Goal: Task Accomplishment & Management: Manage account settings

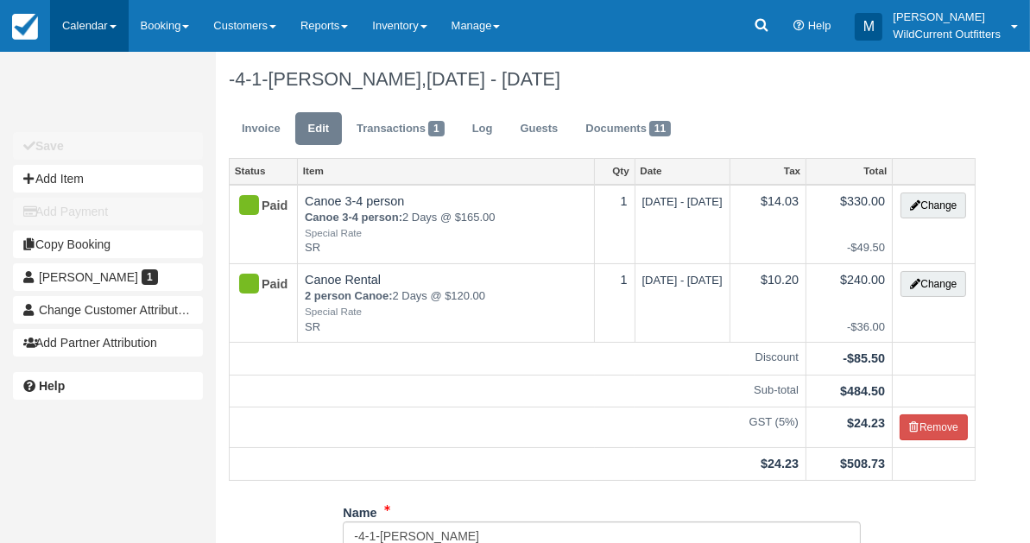
click at [75, 23] on link "Calendar" at bounding box center [89, 26] width 79 height 52
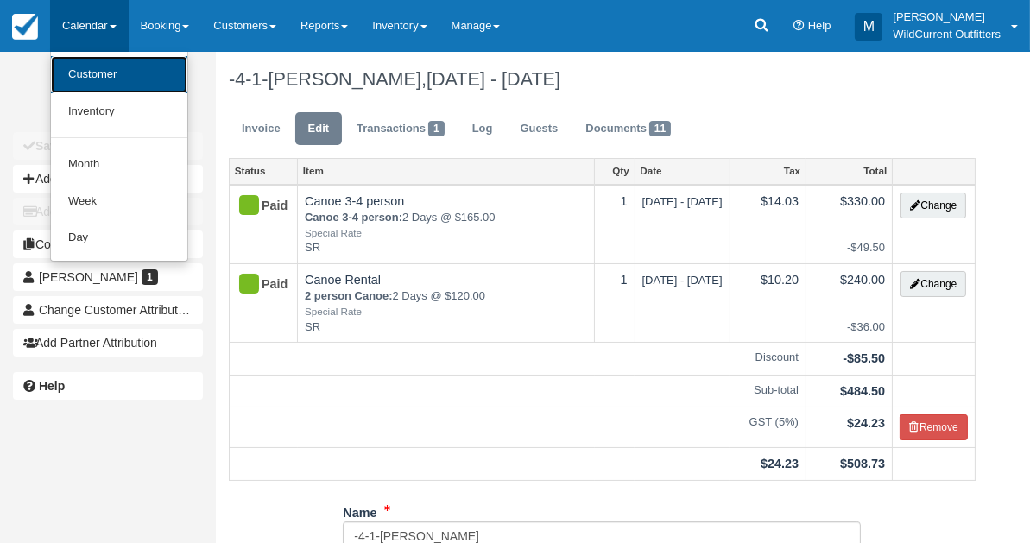
click at [89, 67] on link "Customer" at bounding box center [119, 74] width 136 height 37
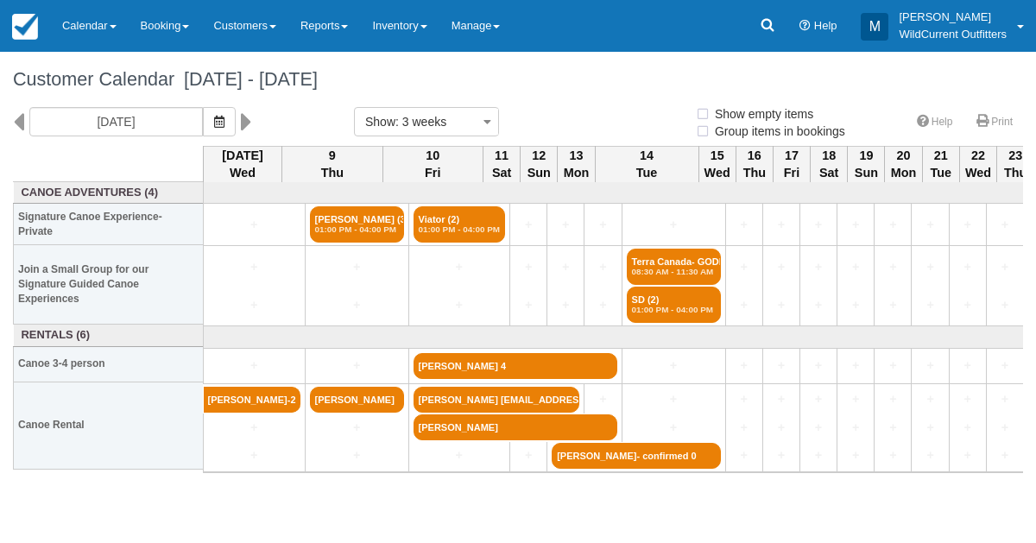
select select
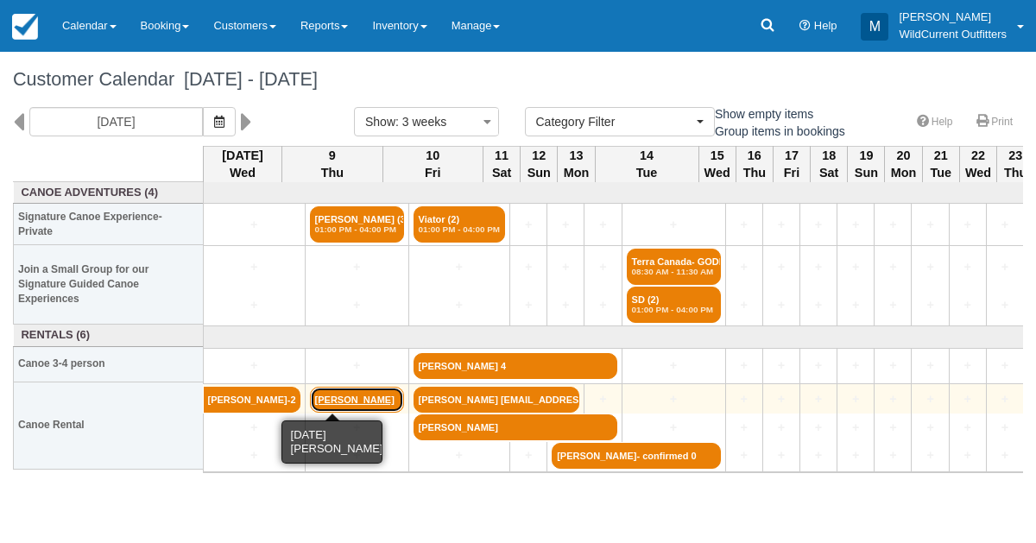
click at [320, 403] on link "[PERSON_NAME]" at bounding box center [357, 400] width 94 height 26
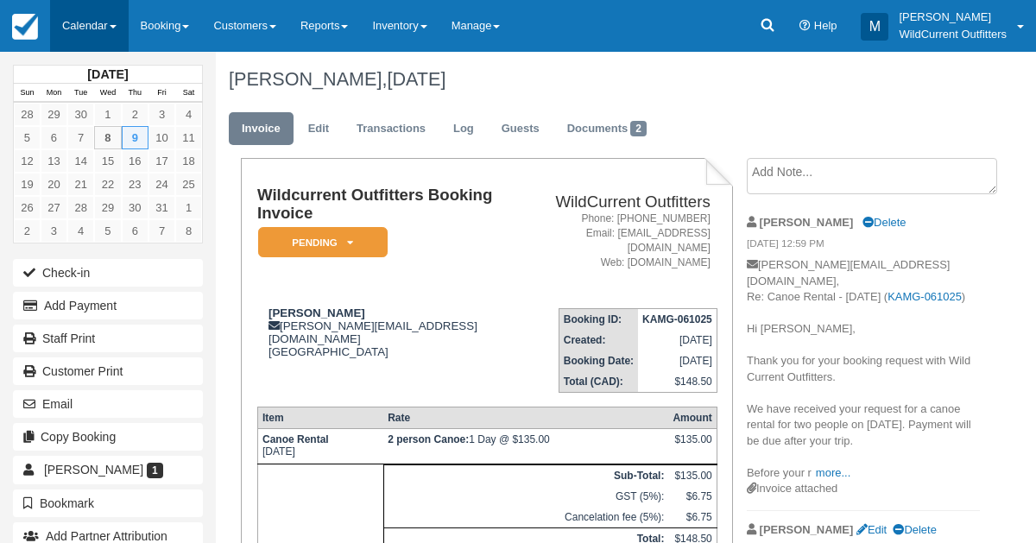
click at [79, 34] on link "Calendar" at bounding box center [89, 26] width 79 height 52
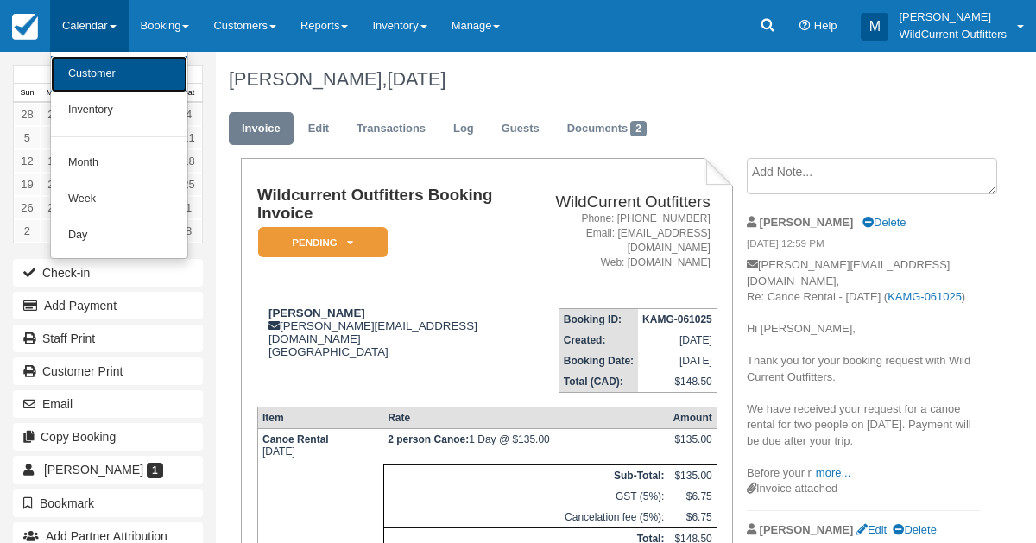
click at [80, 65] on link "Customer" at bounding box center [119, 74] width 136 height 36
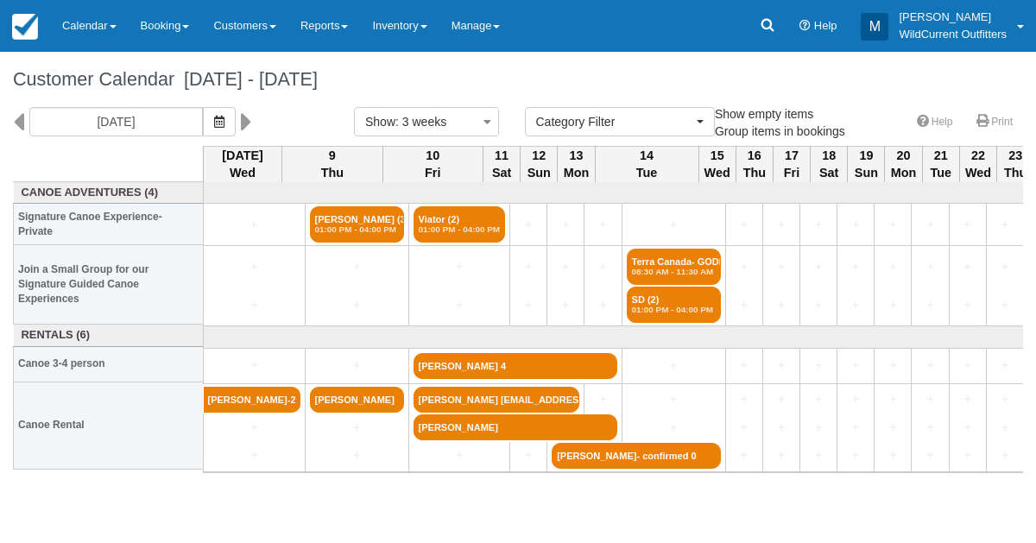
select select
click at [17, 122] on icon at bounding box center [18, 121] width 11 height 29
type input "09/17/25"
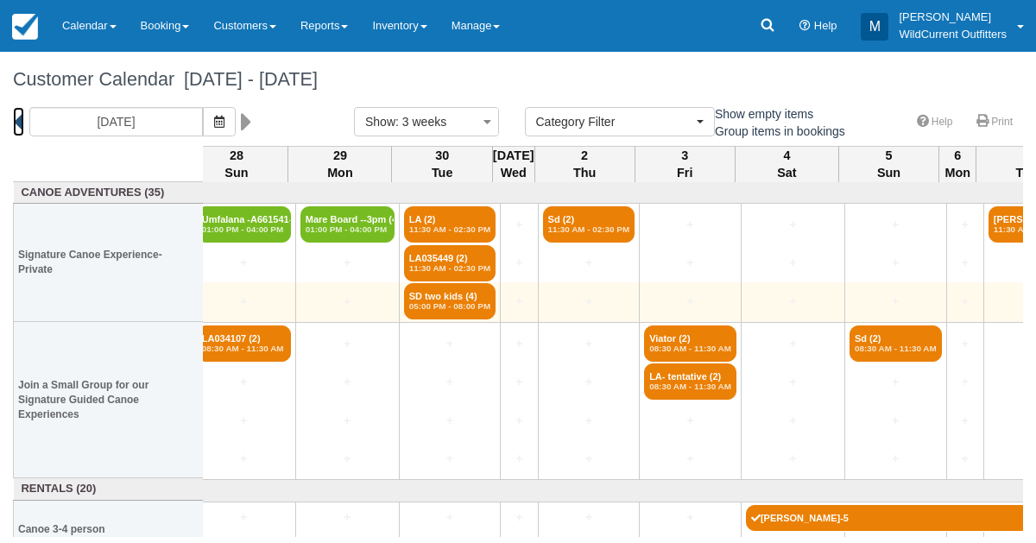
scroll to position [0, 1236]
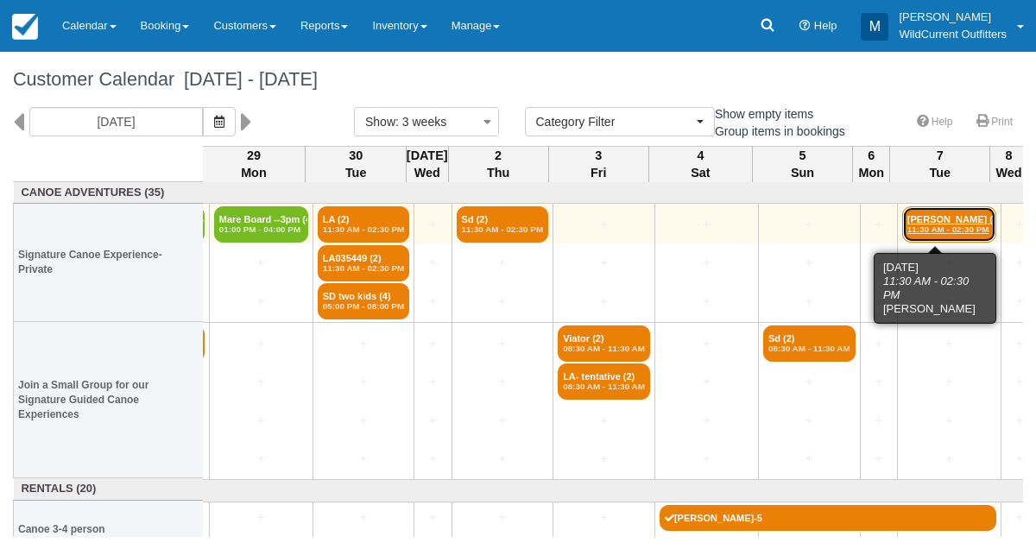
click at [954, 230] on em "11:30 AM - 02:30 PM" at bounding box center [950, 230] width 84 height 10
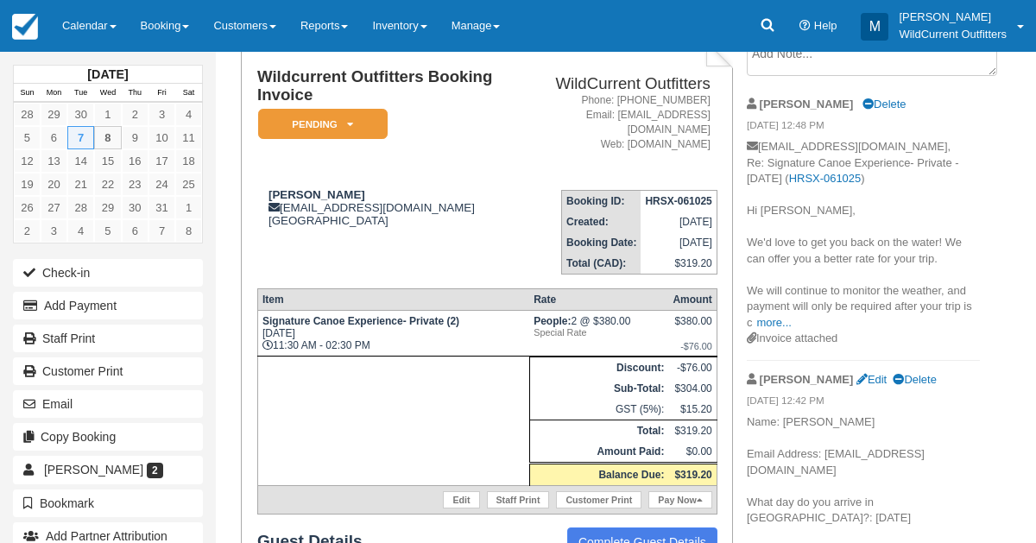
scroll to position [115, 0]
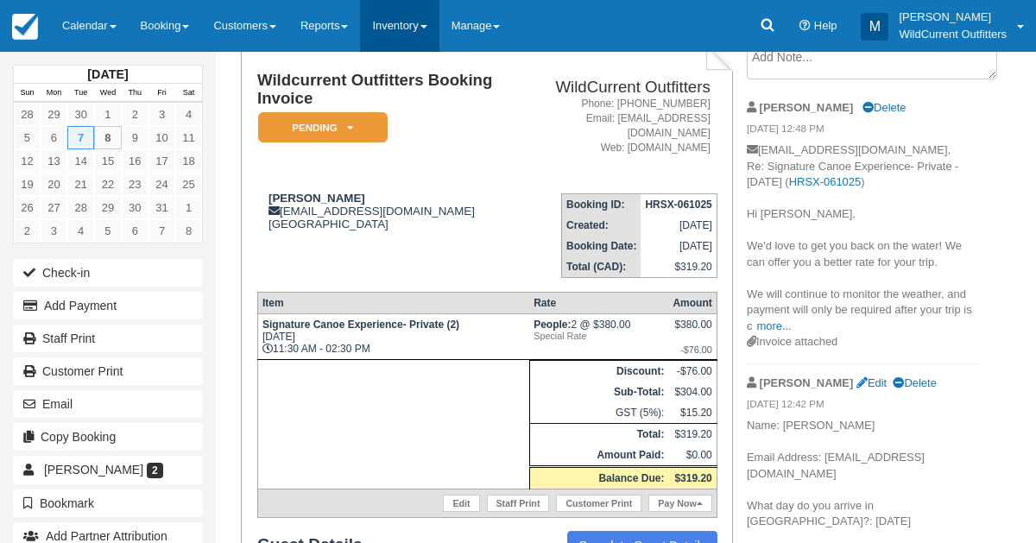
click at [408, 33] on link "Inventory" at bounding box center [399, 26] width 79 height 52
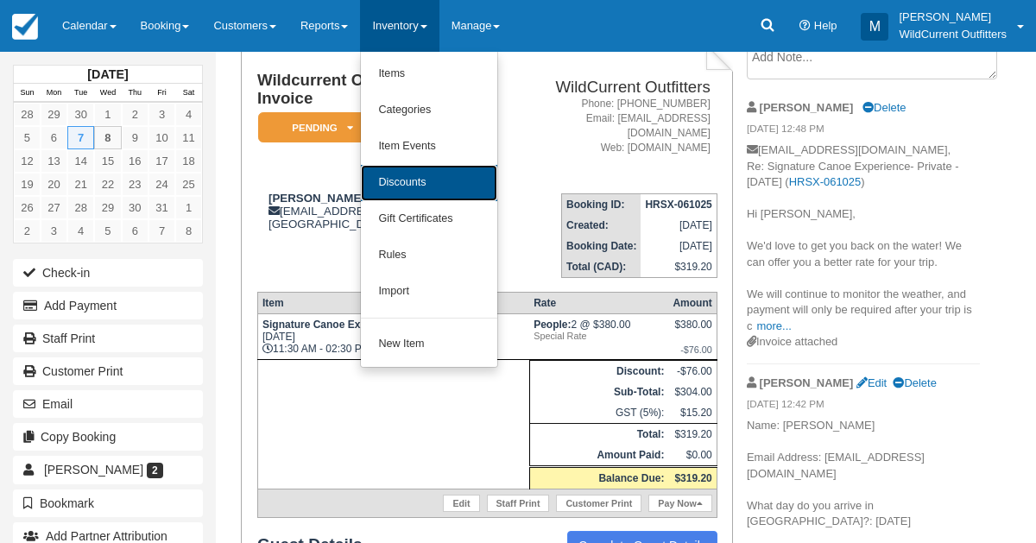
click at [410, 186] on link "Discounts" at bounding box center [429, 183] width 136 height 36
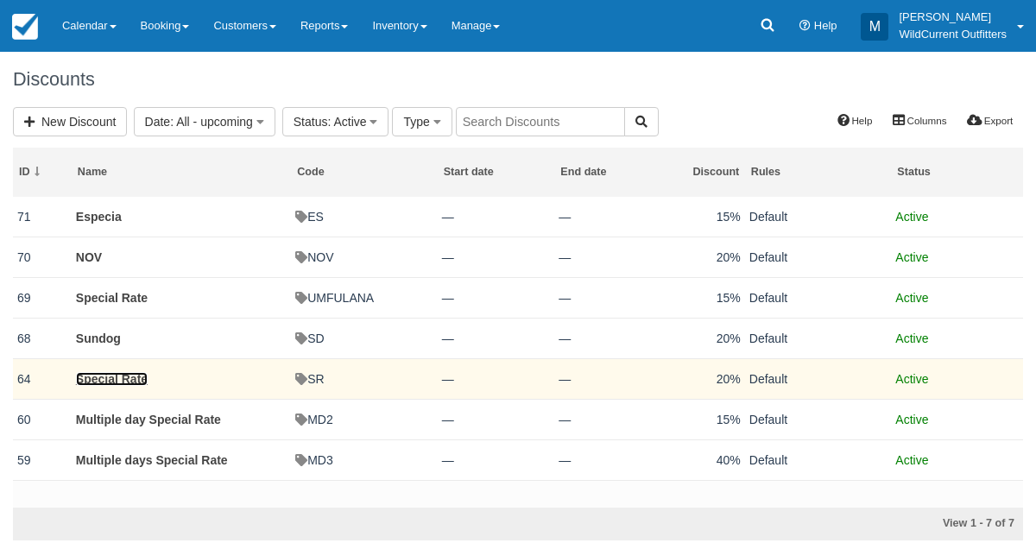
click at [133, 384] on link "Special Rate" at bounding box center [112, 379] width 72 height 14
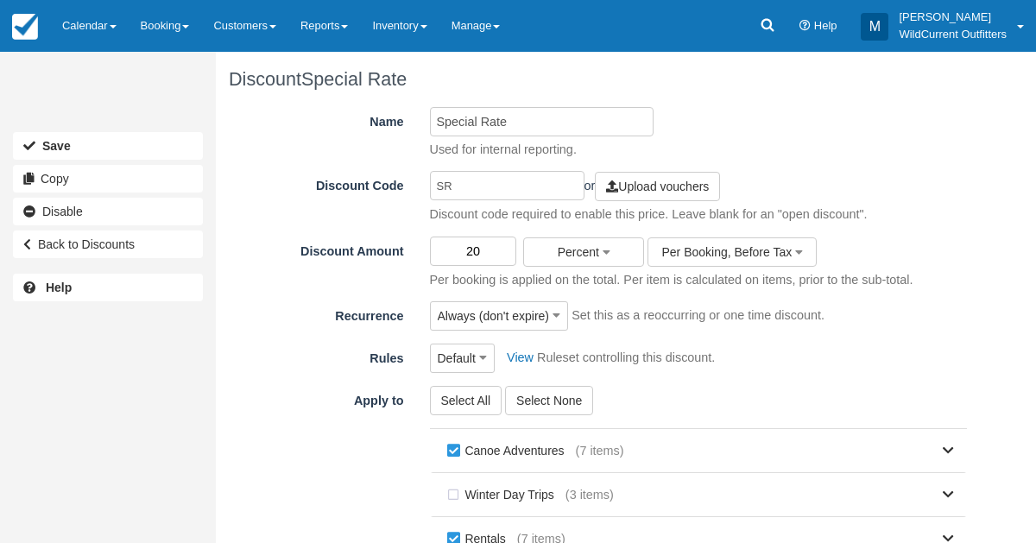
click at [483, 253] on input "20" at bounding box center [473, 251] width 87 height 29
type input "2"
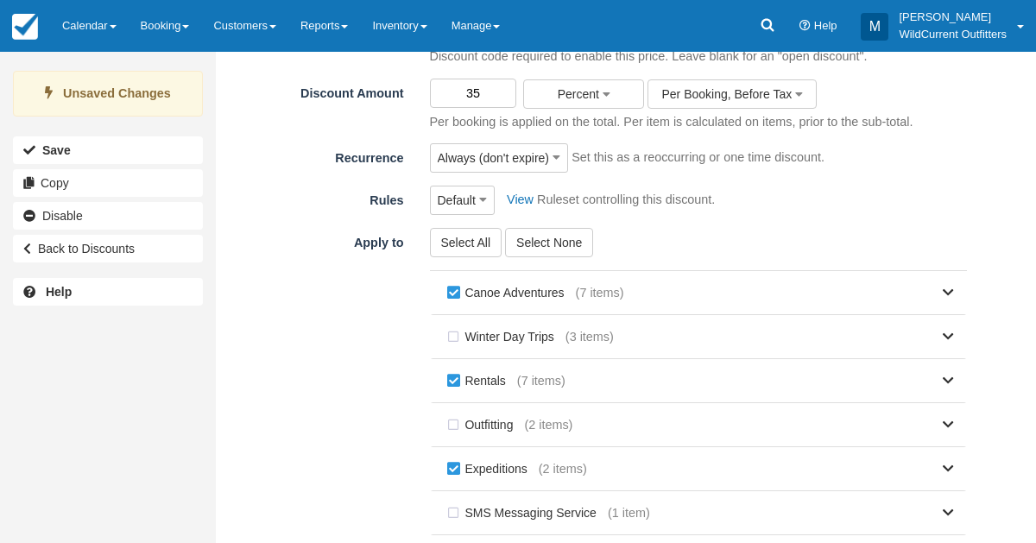
scroll to position [342, 0]
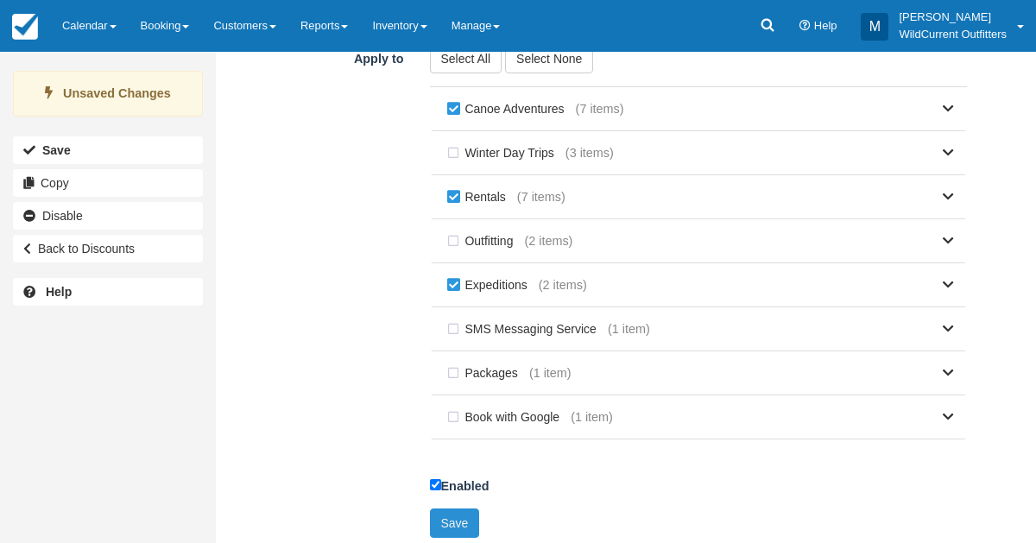
type input "35"
click at [460, 516] on button "Save" at bounding box center [455, 523] width 50 height 29
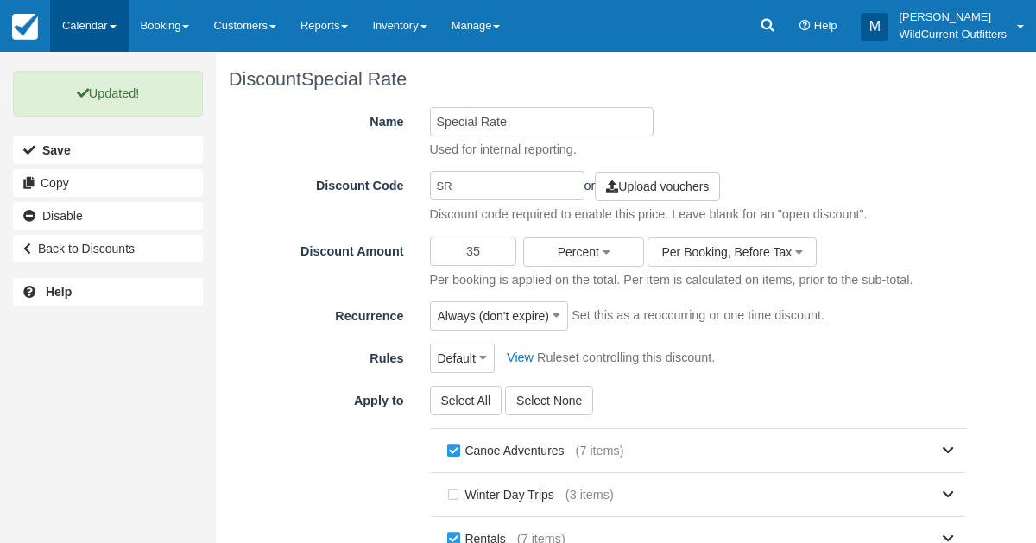
click at [85, 31] on link "Calendar" at bounding box center [89, 26] width 79 height 52
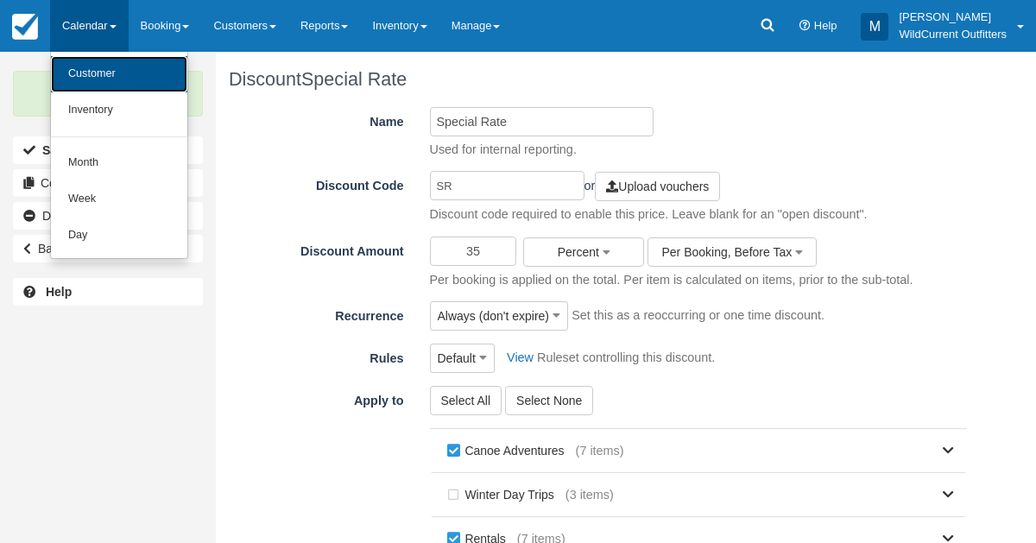
click at [83, 68] on link "Customer" at bounding box center [119, 74] width 136 height 36
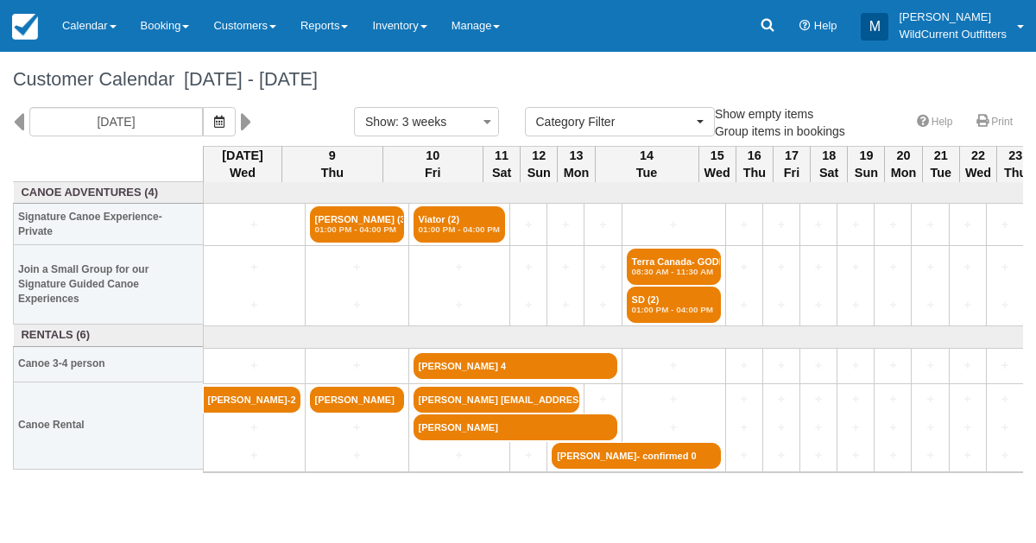
select select
click at [225, 117] on icon "button" at bounding box center [219, 122] width 10 height 12
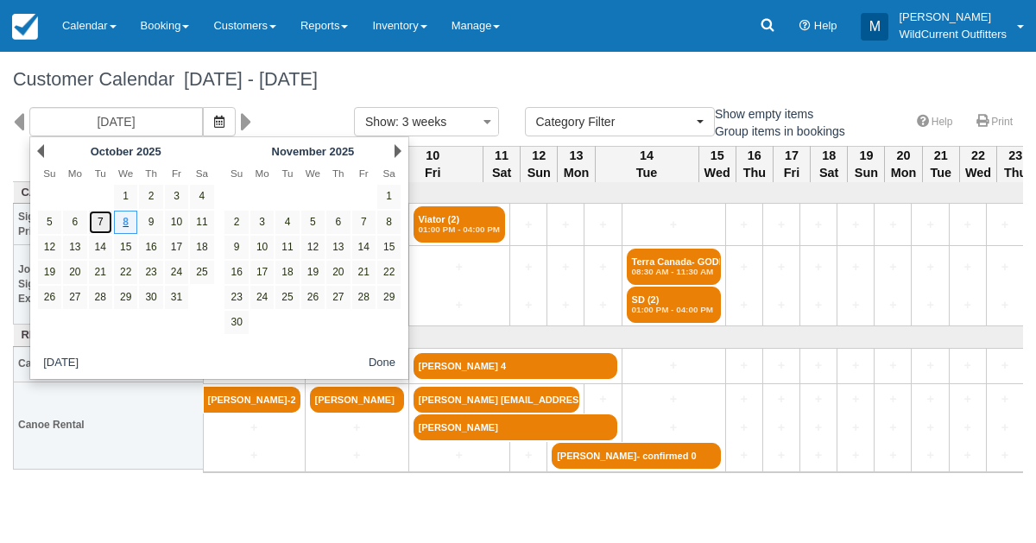
click at [98, 219] on link "7" at bounding box center [100, 222] width 23 height 23
type input "10/07/25"
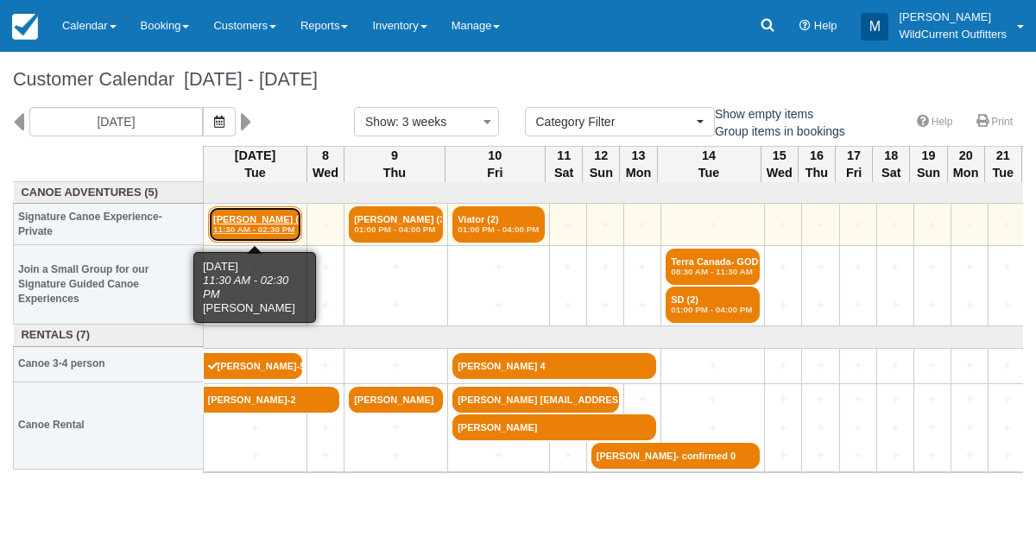
click at [250, 221] on link "Keira McLean (2) 11:30 AM - 02:30 PM" at bounding box center [255, 224] width 94 height 36
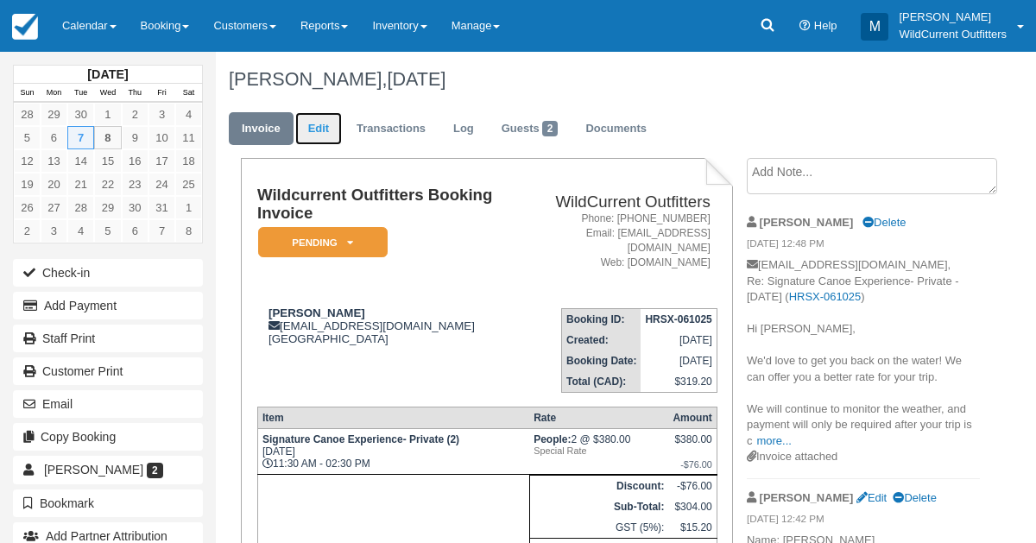
click at [325, 136] on link "Edit" at bounding box center [318, 129] width 47 height 34
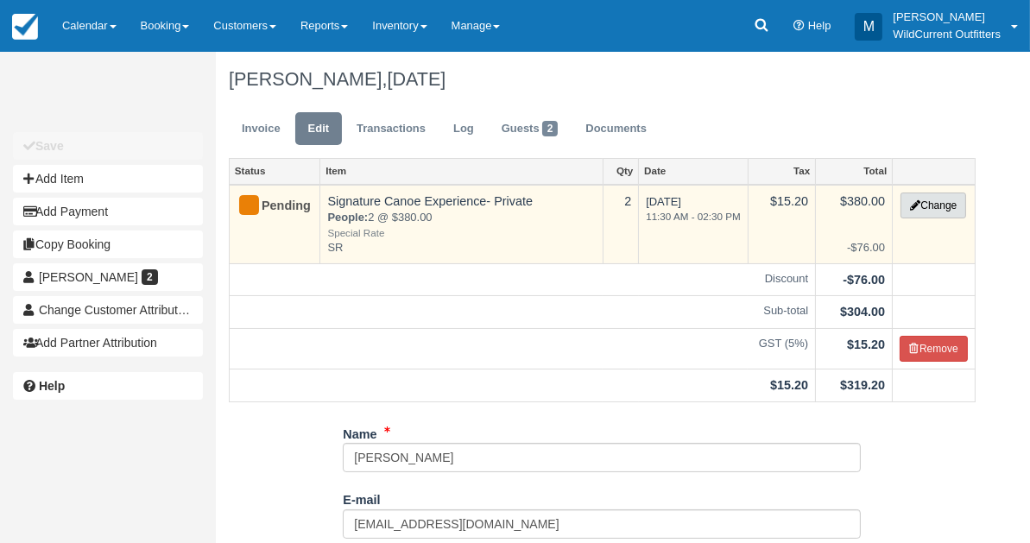
click at [924, 206] on button "Change" at bounding box center [934, 206] width 66 height 26
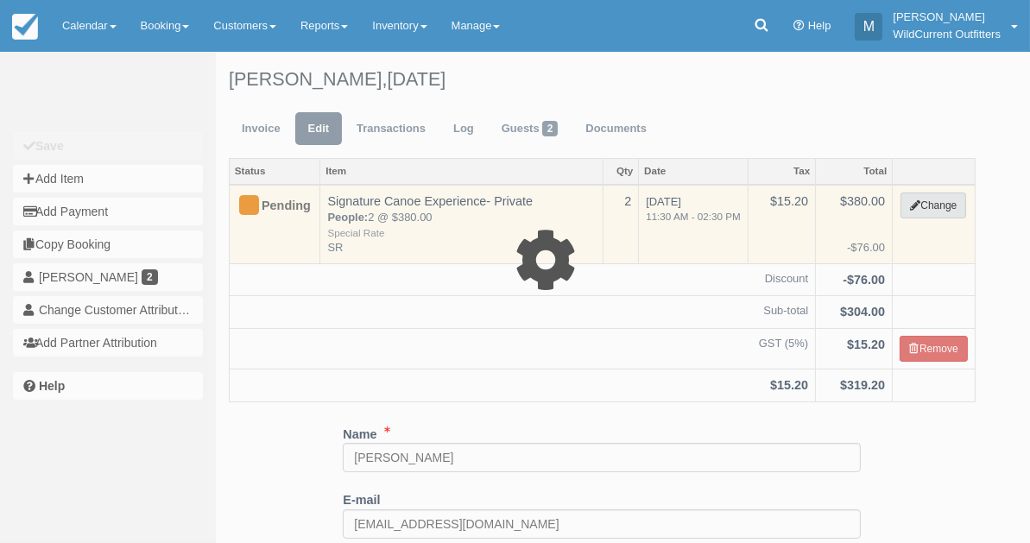
type input "380.00"
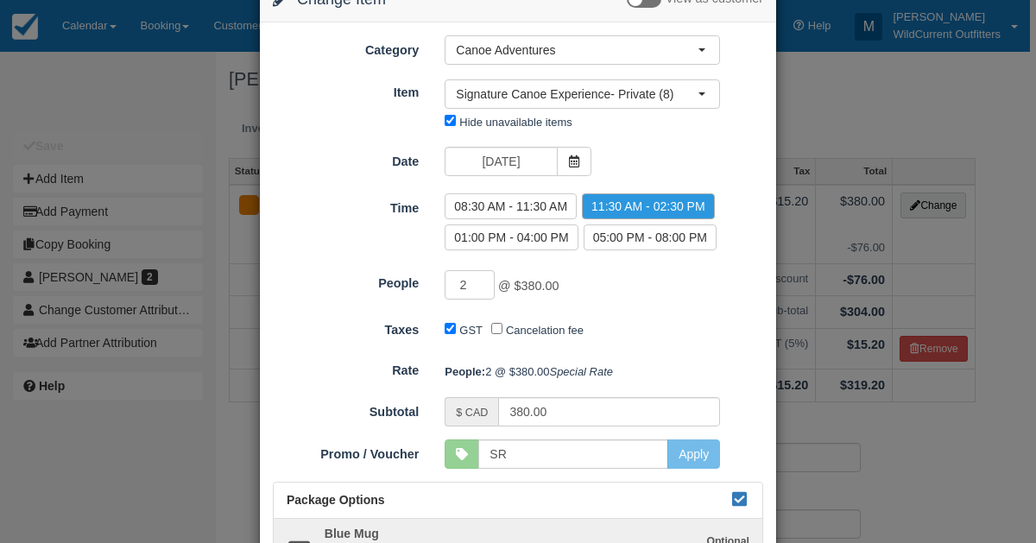
scroll to position [87, 0]
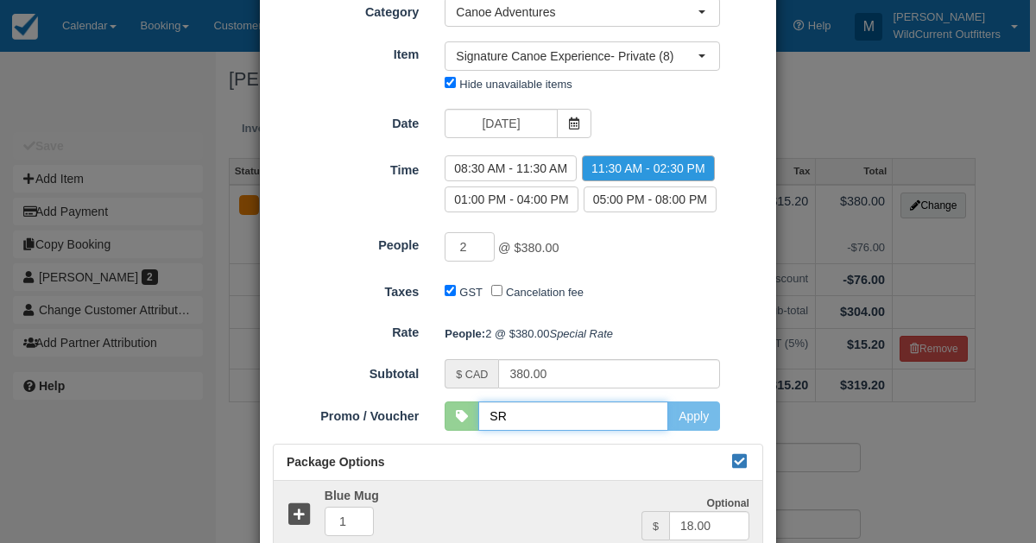
click at [509, 431] on input "SR" at bounding box center [574, 416] width 190 height 29
click at [690, 431] on button "Apply" at bounding box center [694, 416] width 53 height 29
type input "SR"
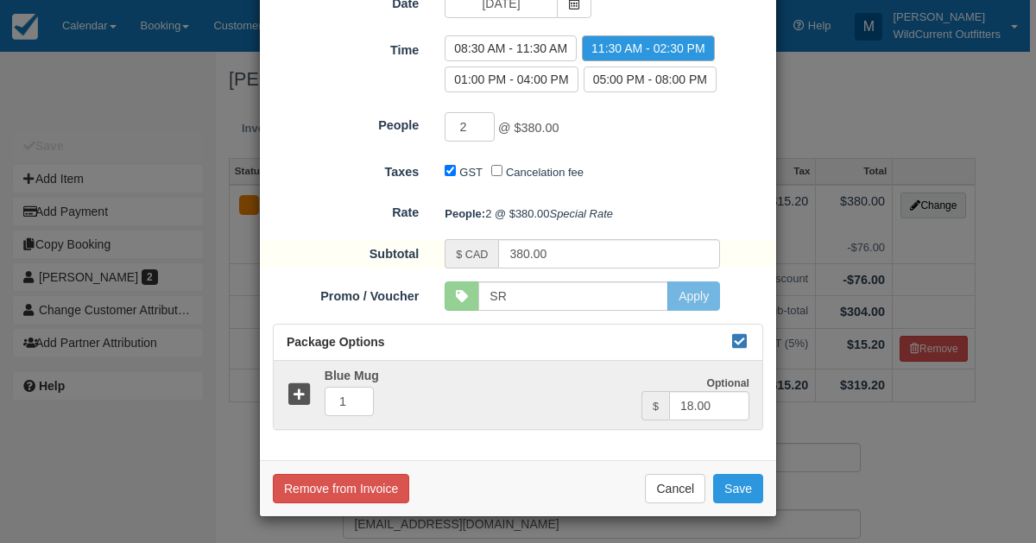
scroll to position [231, 0]
click at [721, 492] on button "Save" at bounding box center [738, 488] width 50 height 29
checkbox input "false"
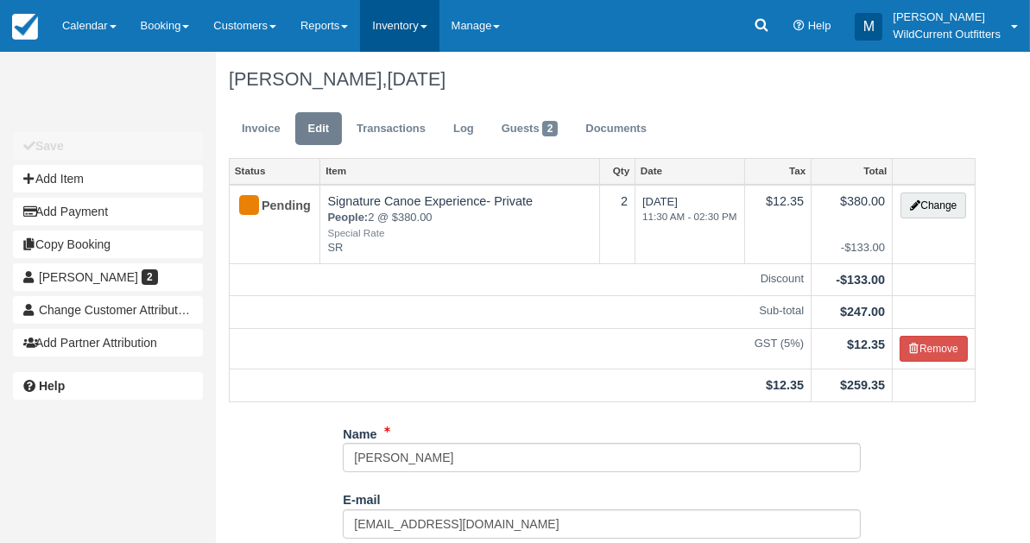
click at [409, 11] on link "Inventory" at bounding box center [399, 26] width 79 height 52
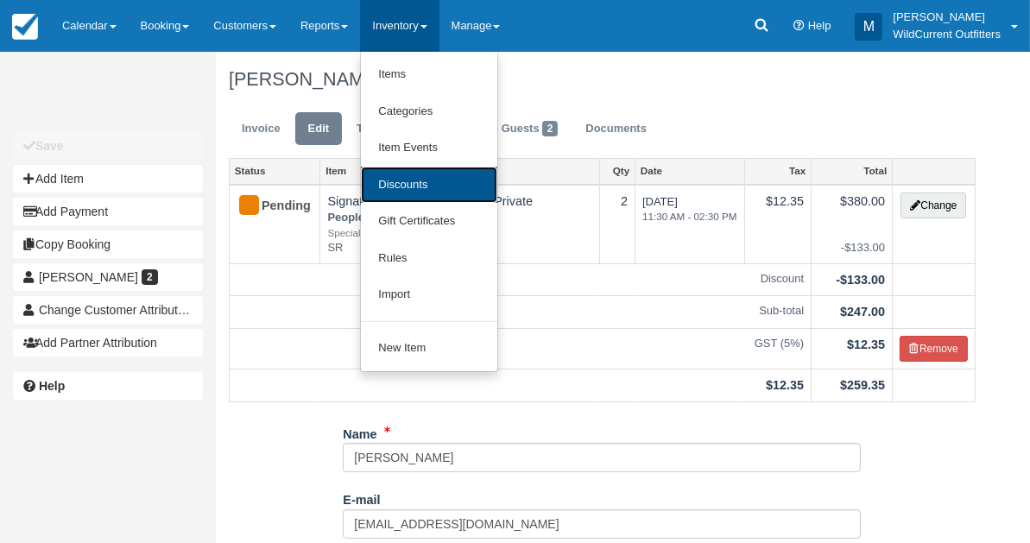
click at [403, 179] on link "Discounts" at bounding box center [429, 185] width 136 height 37
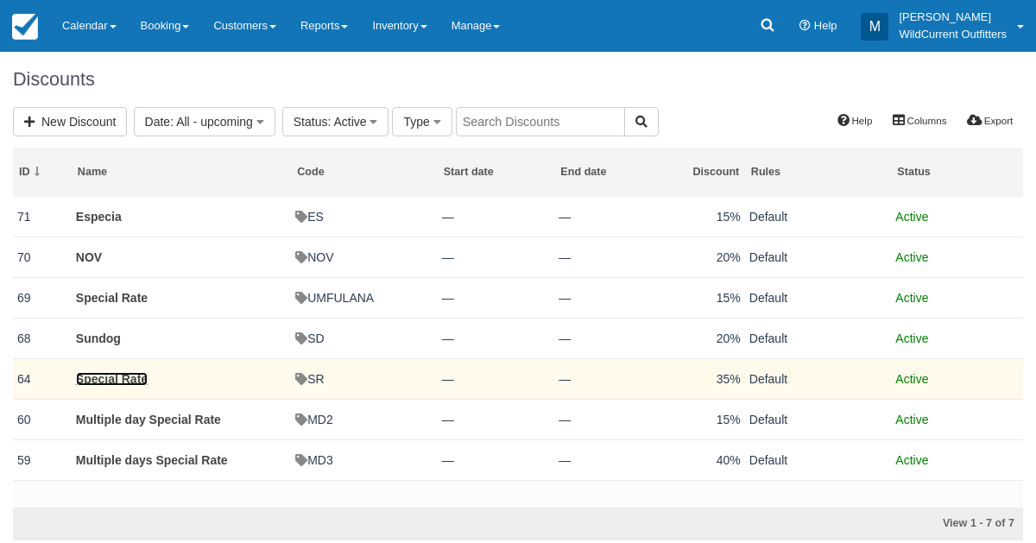
click at [120, 376] on link "Special Rate" at bounding box center [112, 379] width 72 height 14
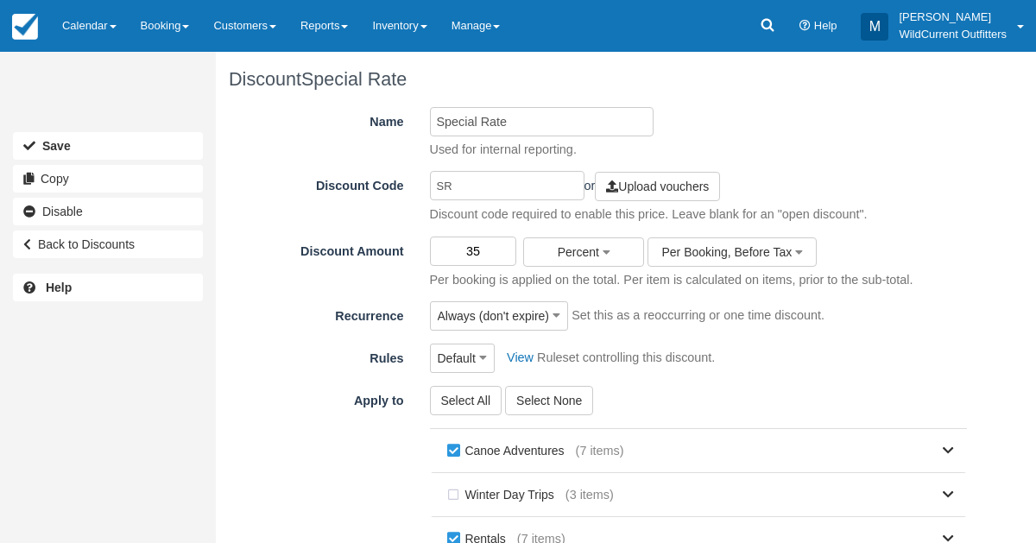
click at [484, 244] on input "35" at bounding box center [473, 251] width 87 height 29
type input "3"
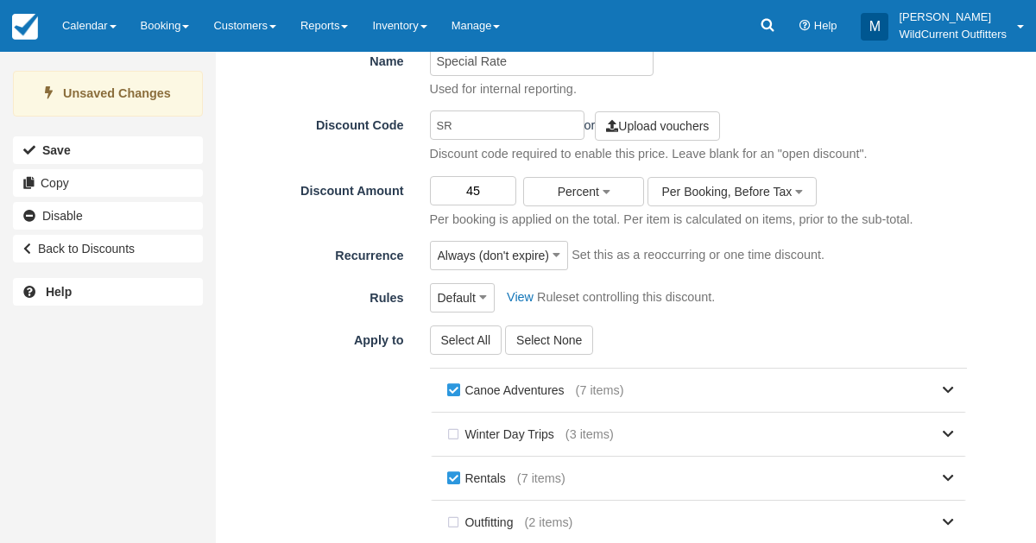
scroll to position [342, 0]
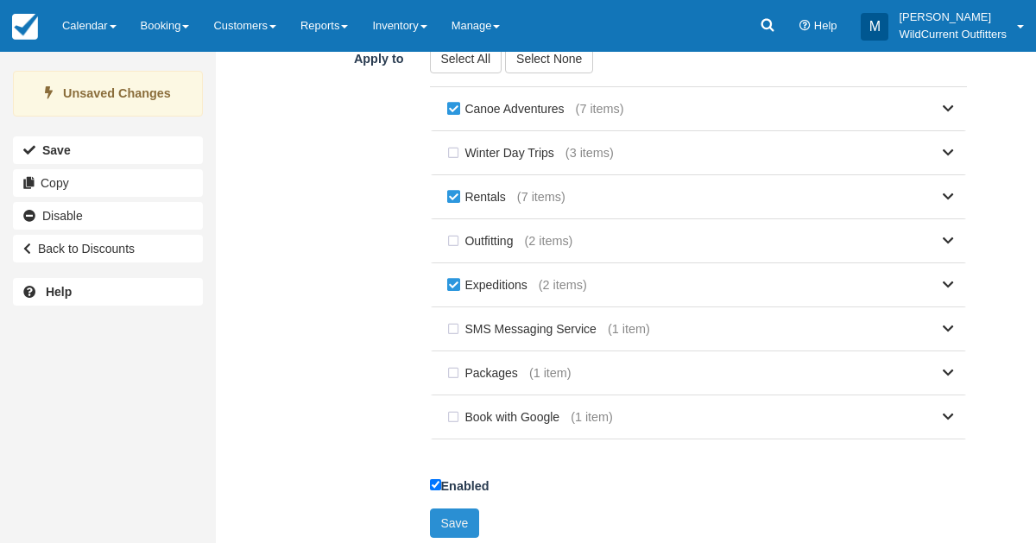
type input "45"
click at [454, 511] on button "Save" at bounding box center [455, 523] width 50 height 29
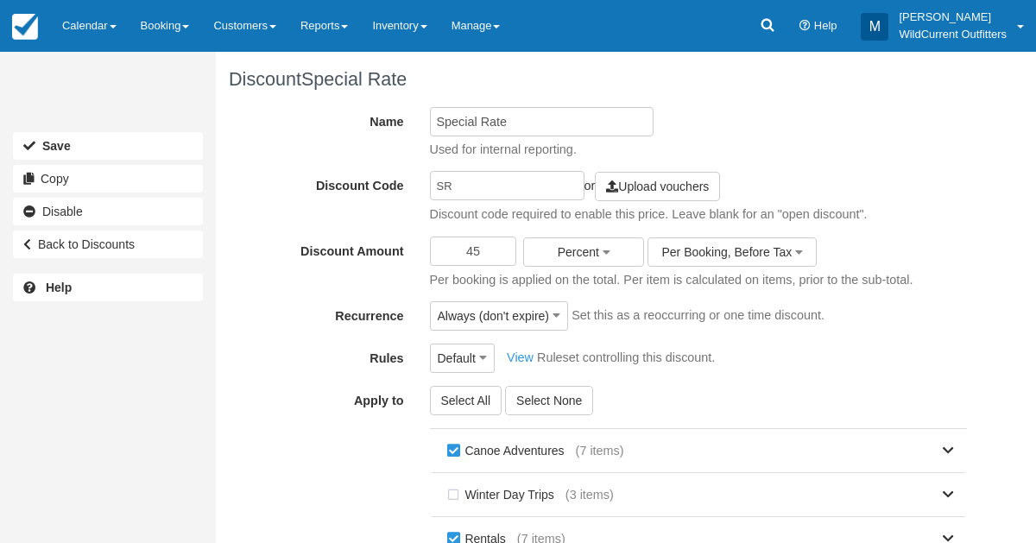
scroll to position [335, 0]
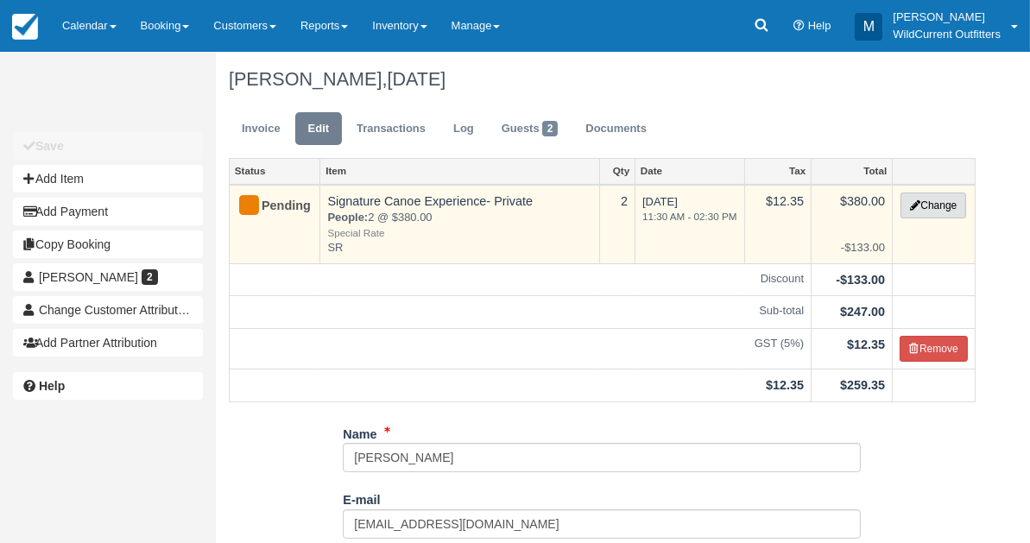
click at [939, 206] on button "Change" at bounding box center [934, 206] width 66 height 26
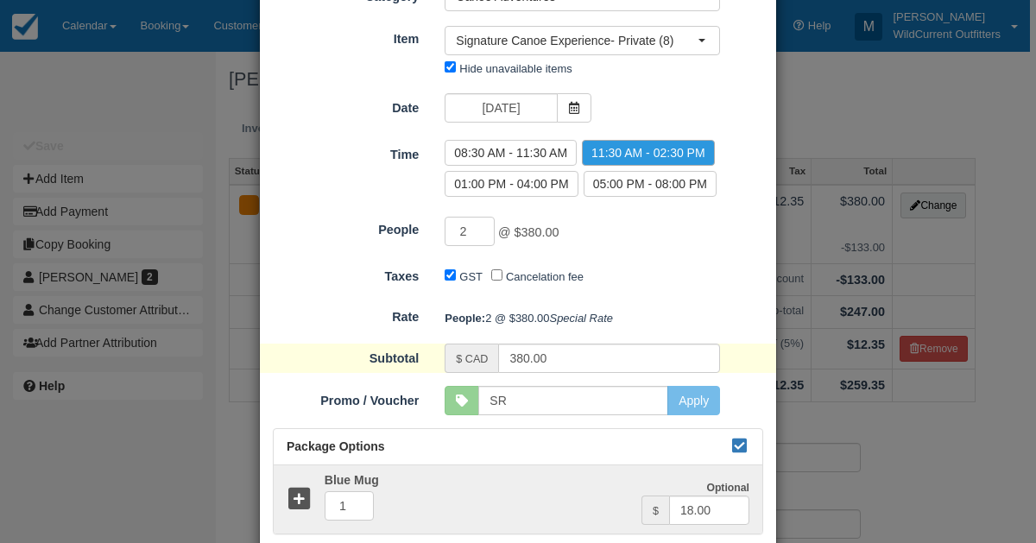
scroll to position [231, 0]
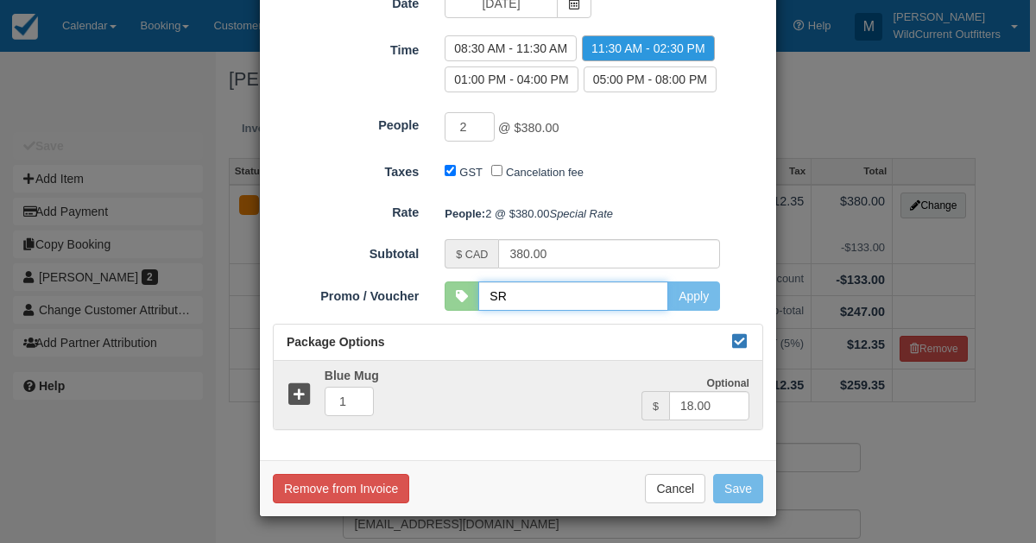
click at [561, 303] on input "SR" at bounding box center [574, 296] width 190 height 29
type input "SR"
click at [693, 310] on button "Apply" at bounding box center [694, 296] width 53 height 29
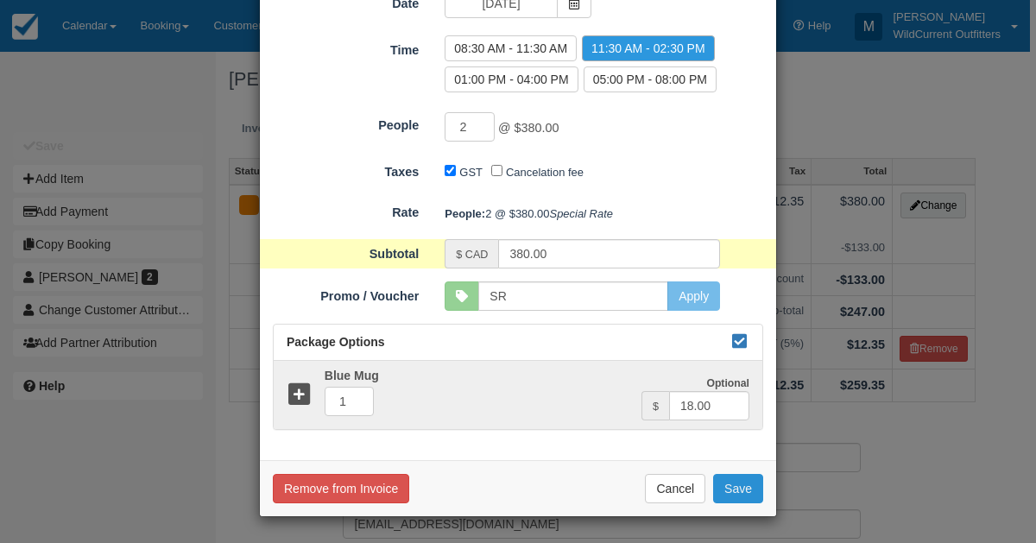
click at [733, 491] on button "Save" at bounding box center [738, 488] width 50 height 29
checkbox input "false"
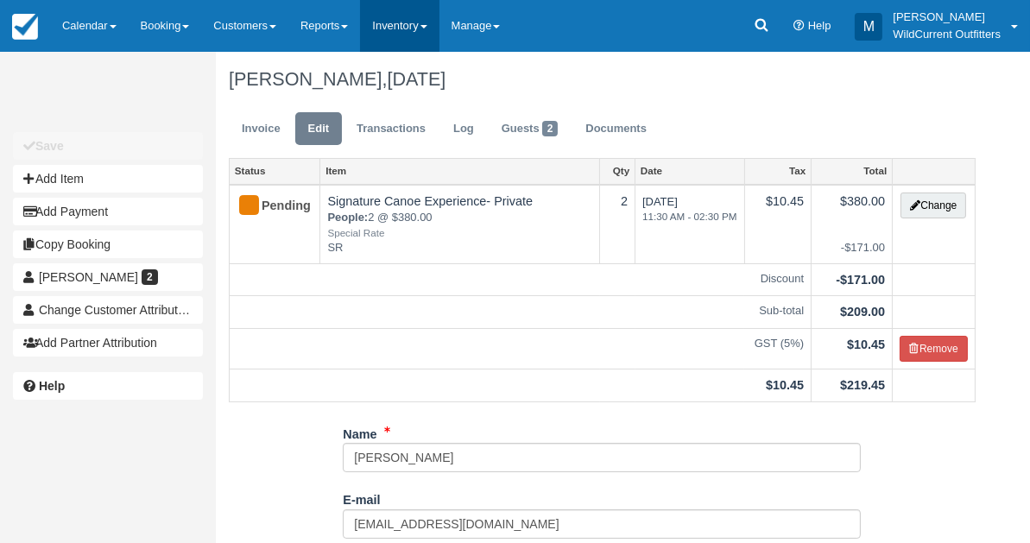
click at [396, 14] on link "Inventory" at bounding box center [399, 26] width 79 height 52
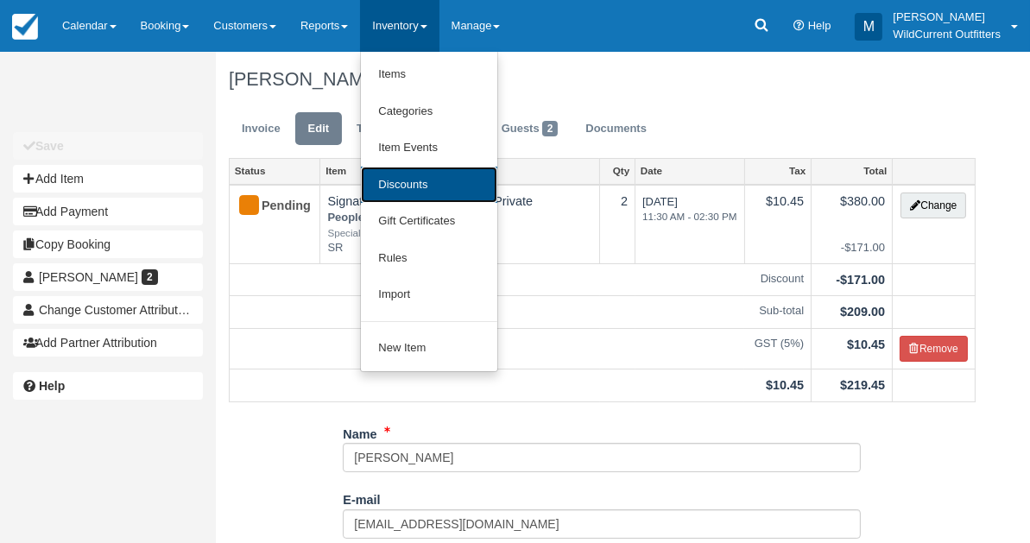
click at [397, 193] on link "Discounts" at bounding box center [429, 185] width 136 height 37
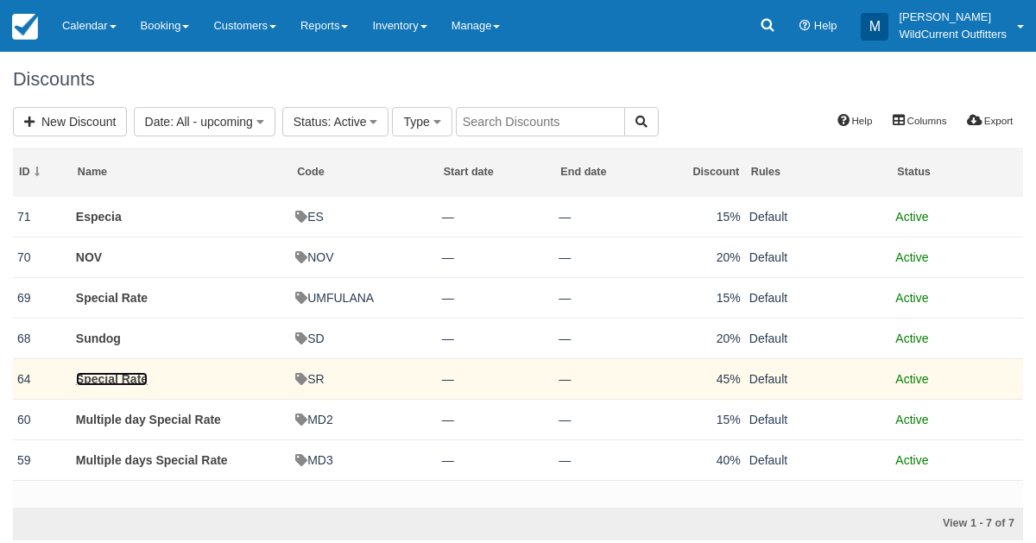
click at [97, 374] on link "Special Rate" at bounding box center [112, 379] width 72 height 14
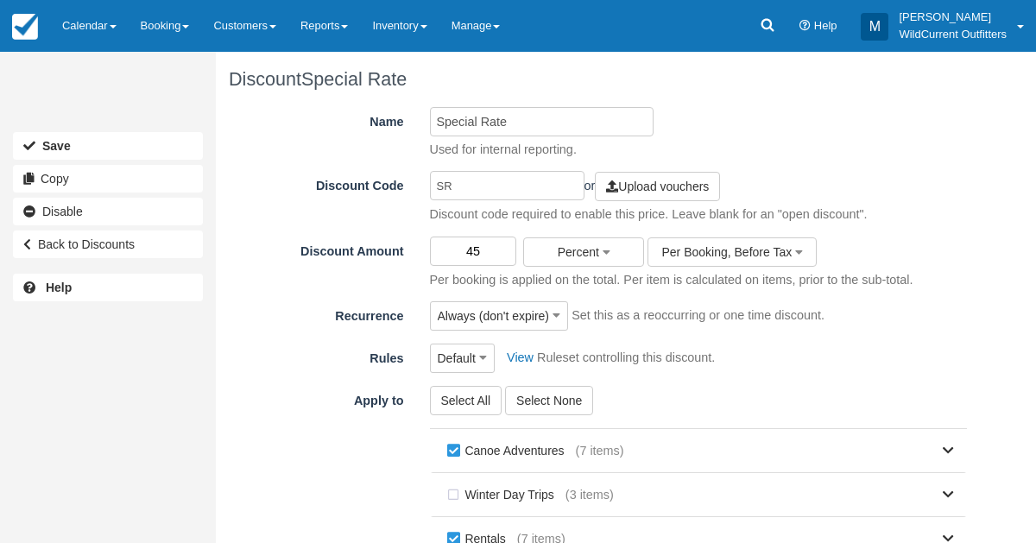
click at [481, 237] on input "45" at bounding box center [473, 251] width 87 height 29
type input "4"
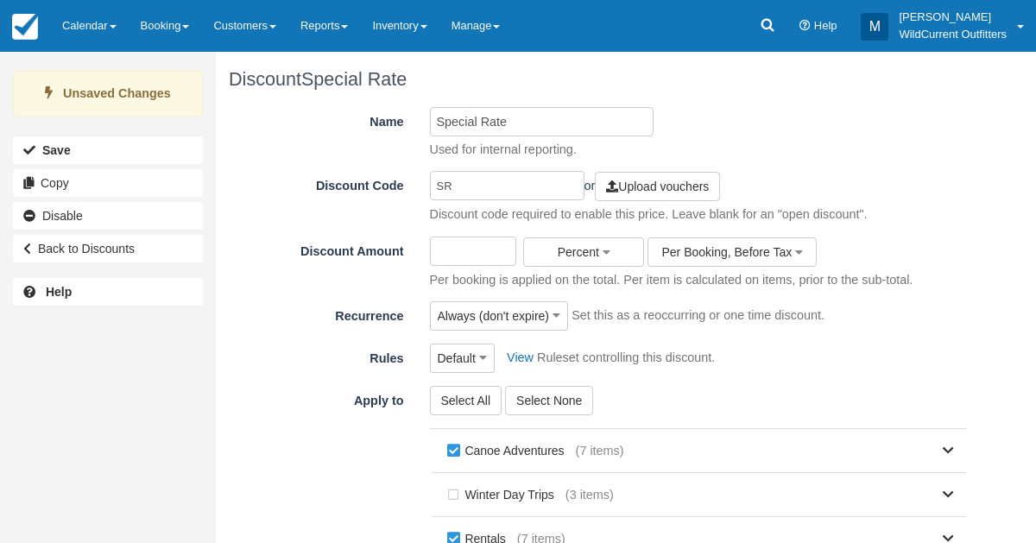
type input "6"
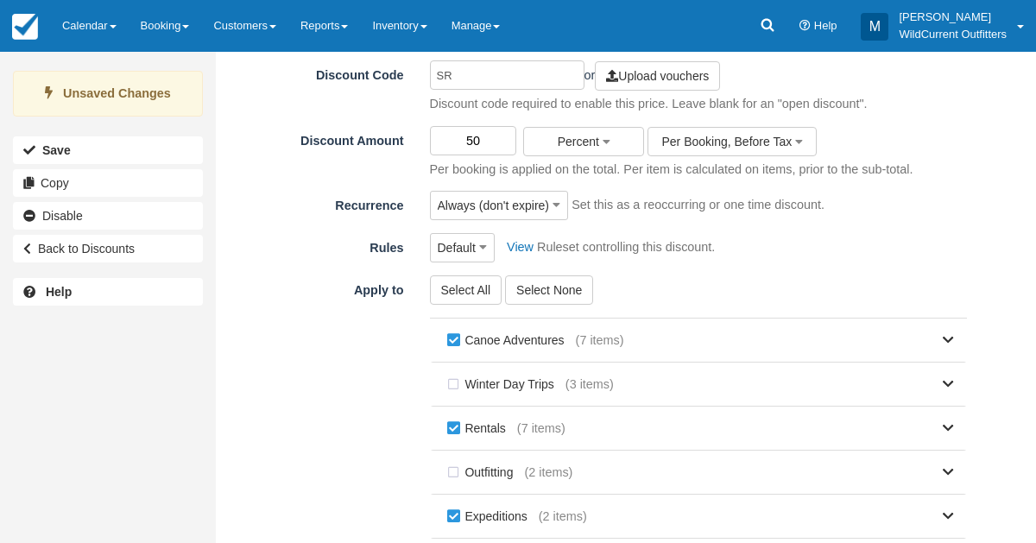
scroll to position [342, 0]
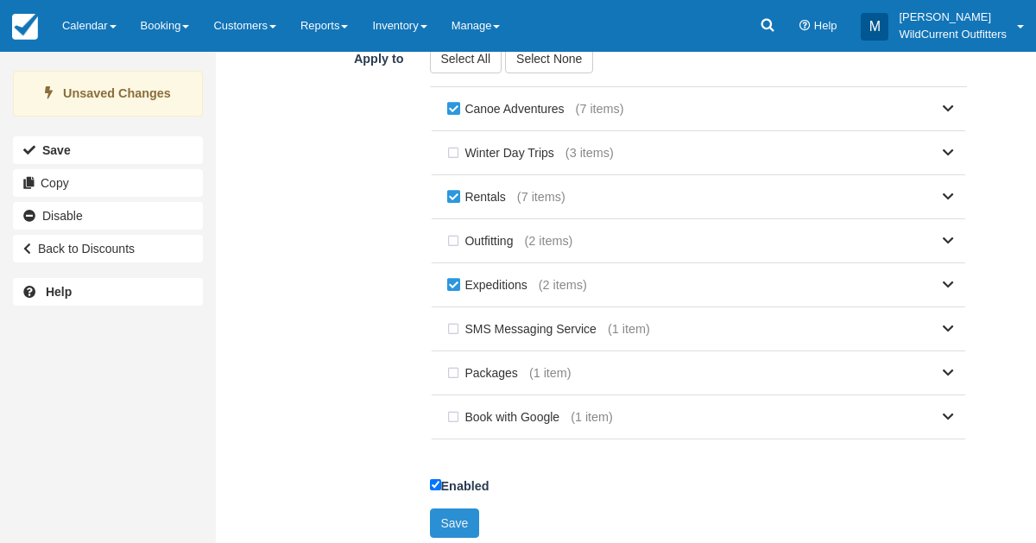
type input "50"
click at [453, 510] on button "Save" at bounding box center [455, 523] width 50 height 29
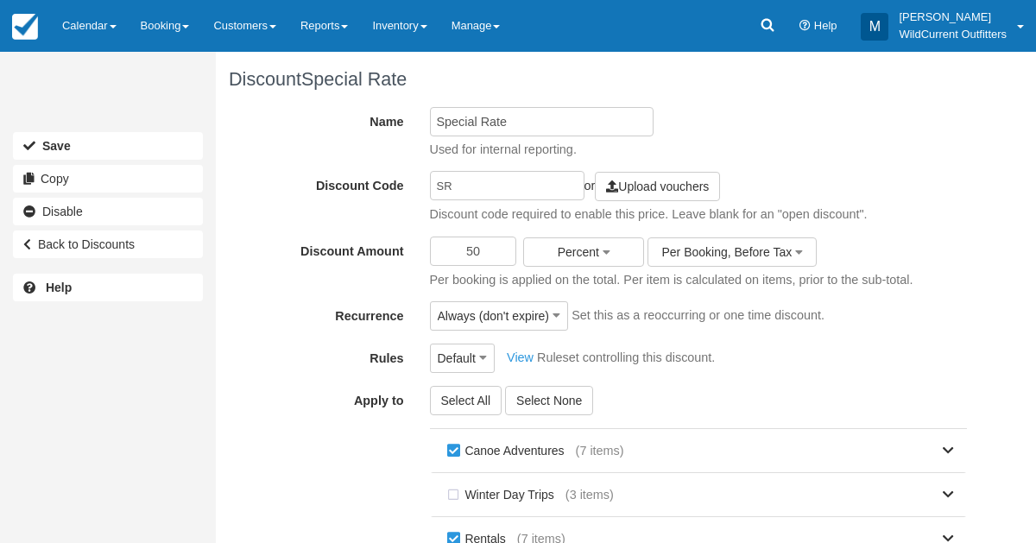
scroll to position [335, 0]
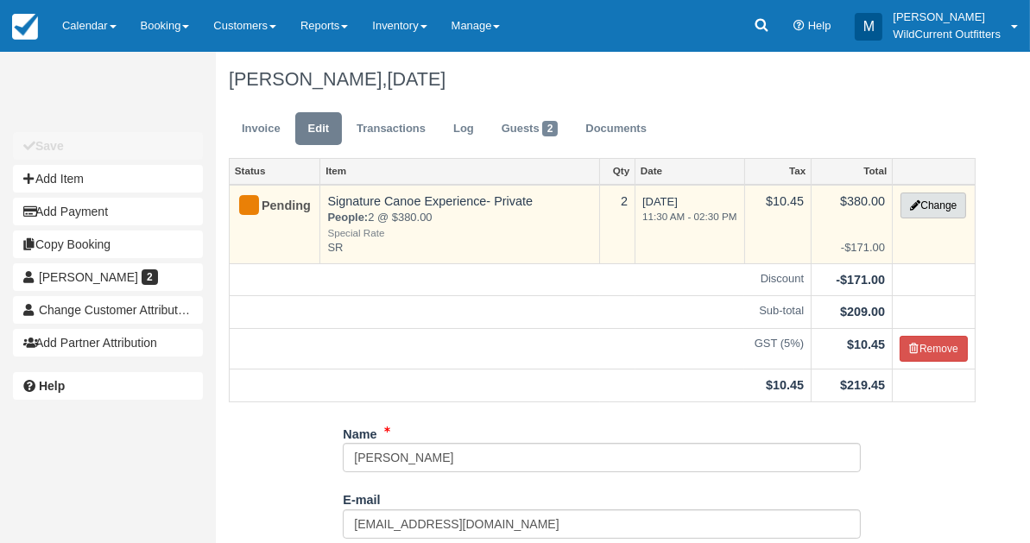
click at [922, 197] on button "Change" at bounding box center [934, 206] width 66 height 26
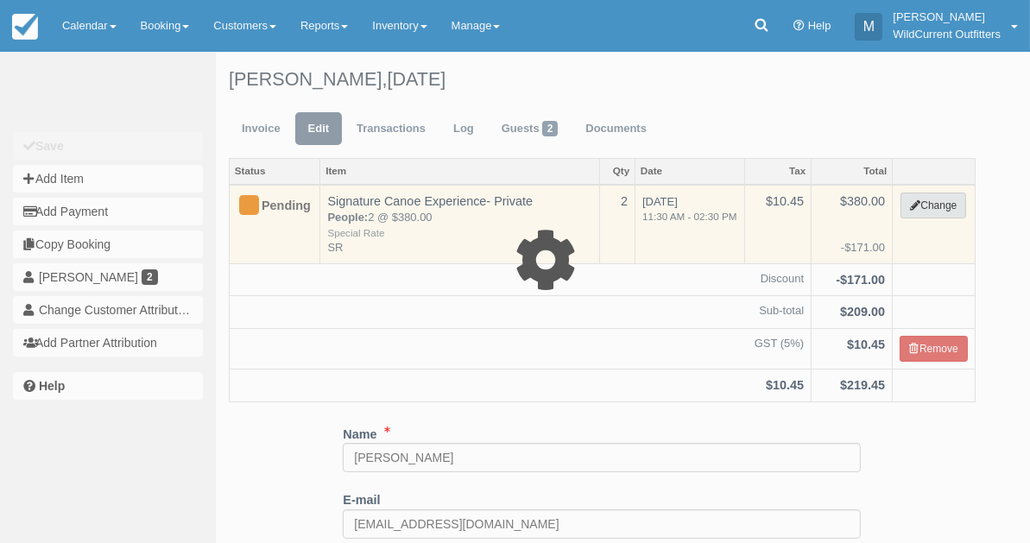
type input "380.00"
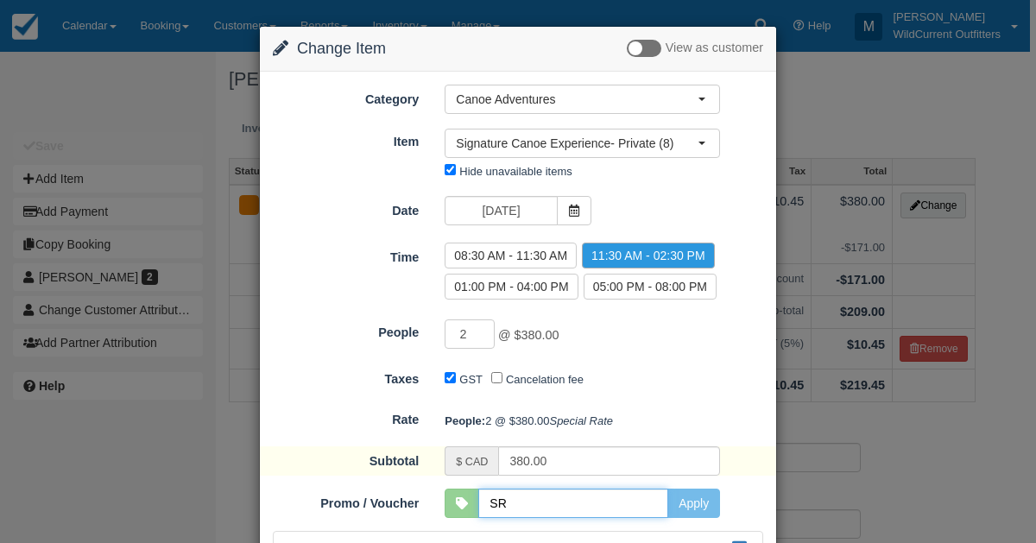
click at [542, 518] on input "SR" at bounding box center [574, 503] width 190 height 29
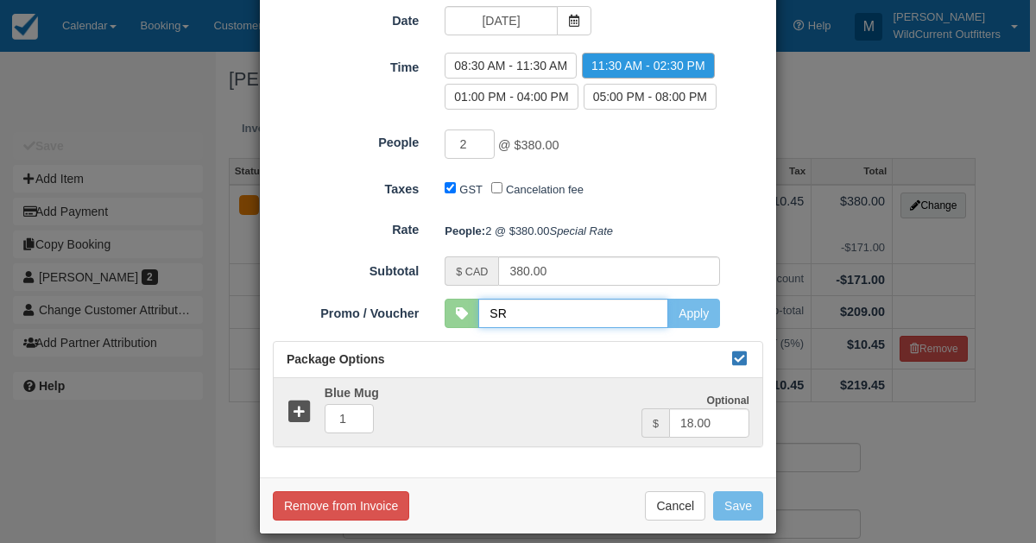
scroll to position [193, 0]
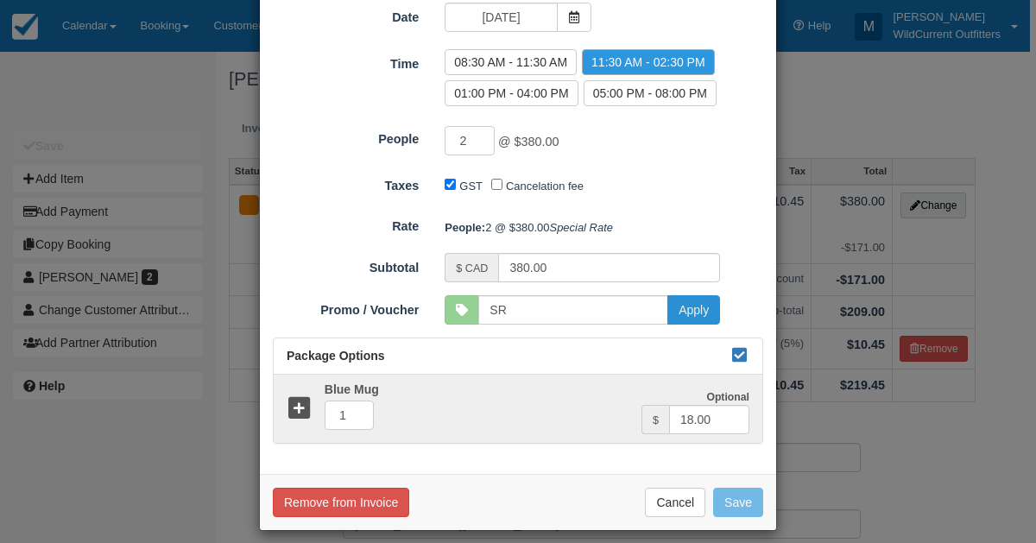
click at [694, 325] on button "Apply" at bounding box center [694, 309] width 53 height 29
type input "SR"
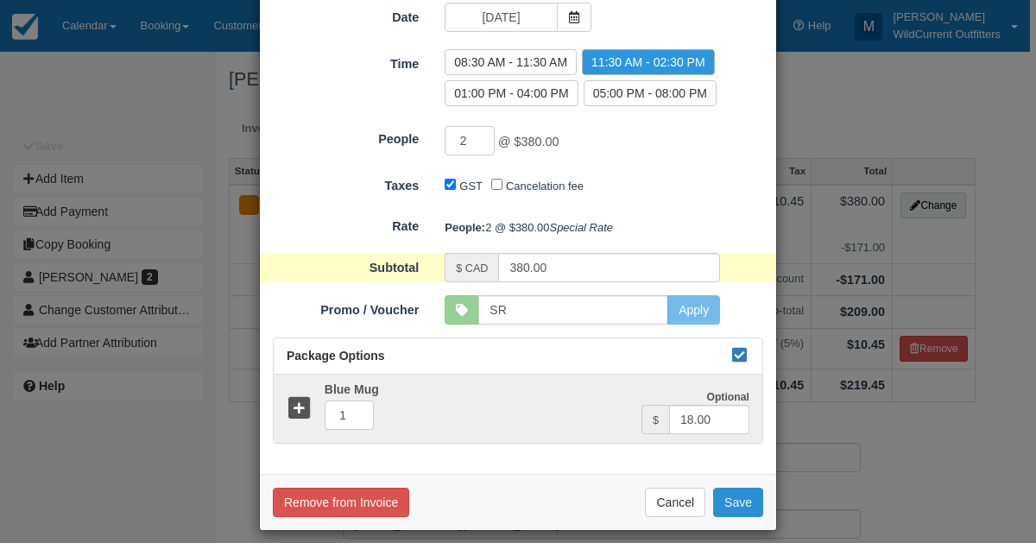
click at [729, 517] on button "Save" at bounding box center [738, 502] width 50 height 29
checkbox input "false"
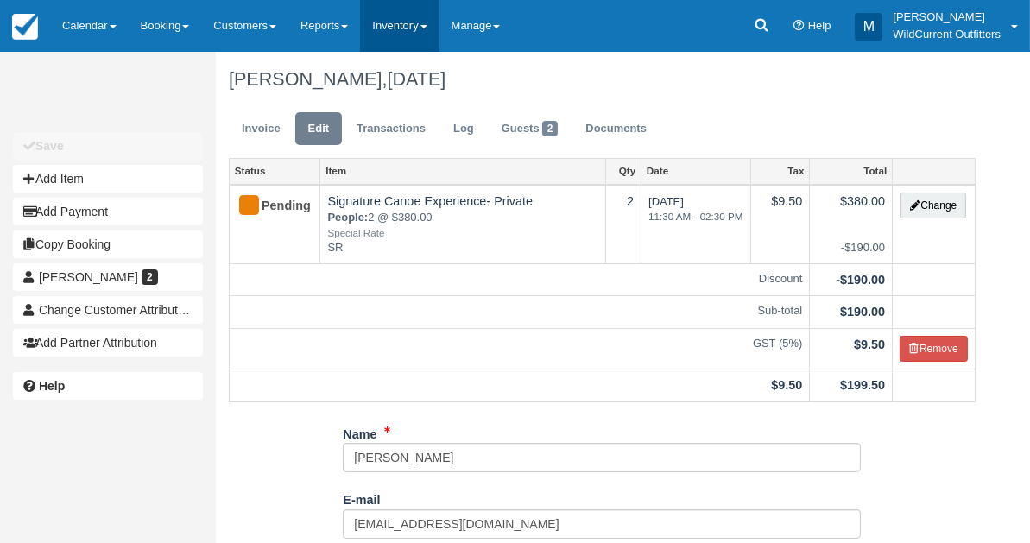
click at [417, 23] on link "Inventory" at bounding box center [399, 26] width 79 height 52
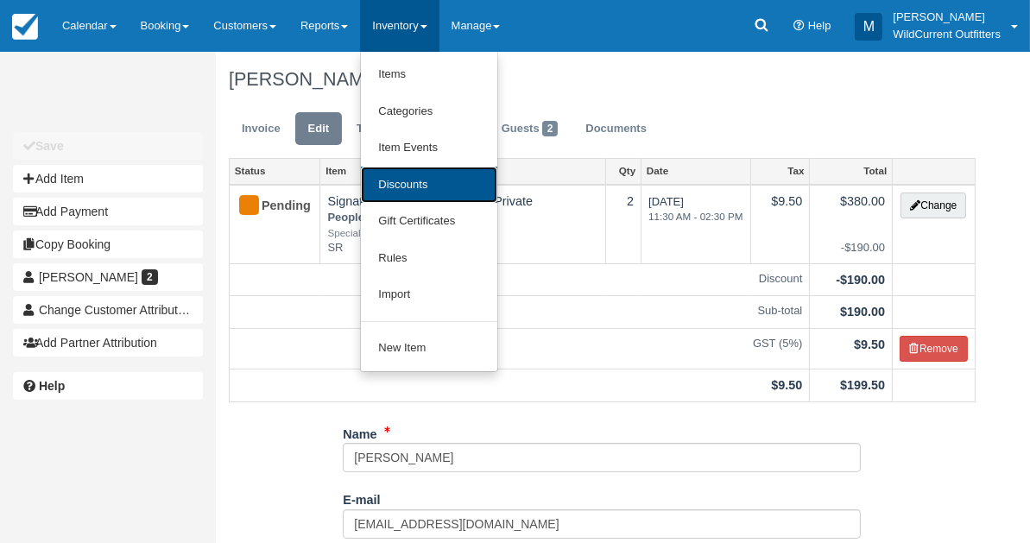
click at [394, 174] on link "Discounts" at bounding box center [429, 185] width 136 height 37
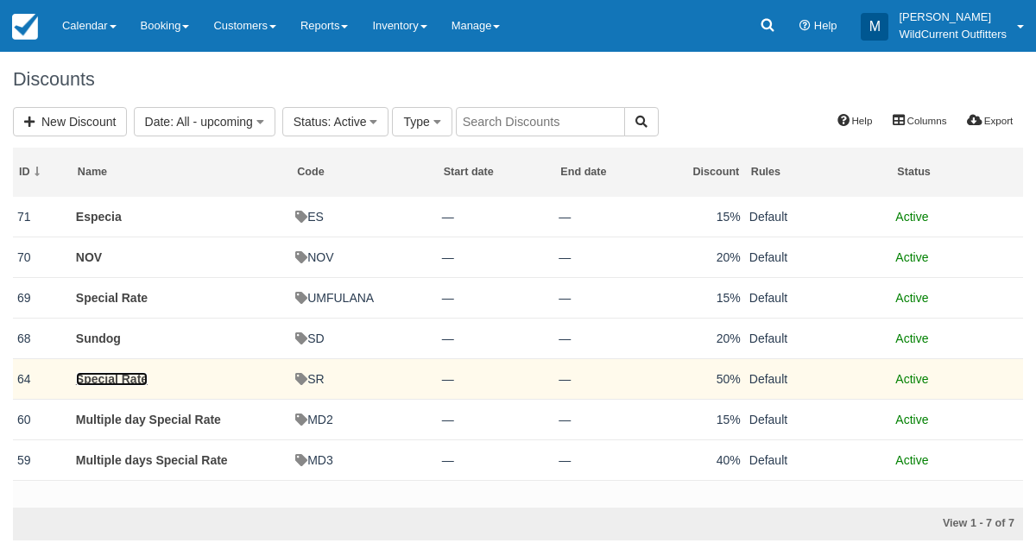
click at [129, 372] on link "Special Rate" at bounding box center [112, 379] width 72 height 14
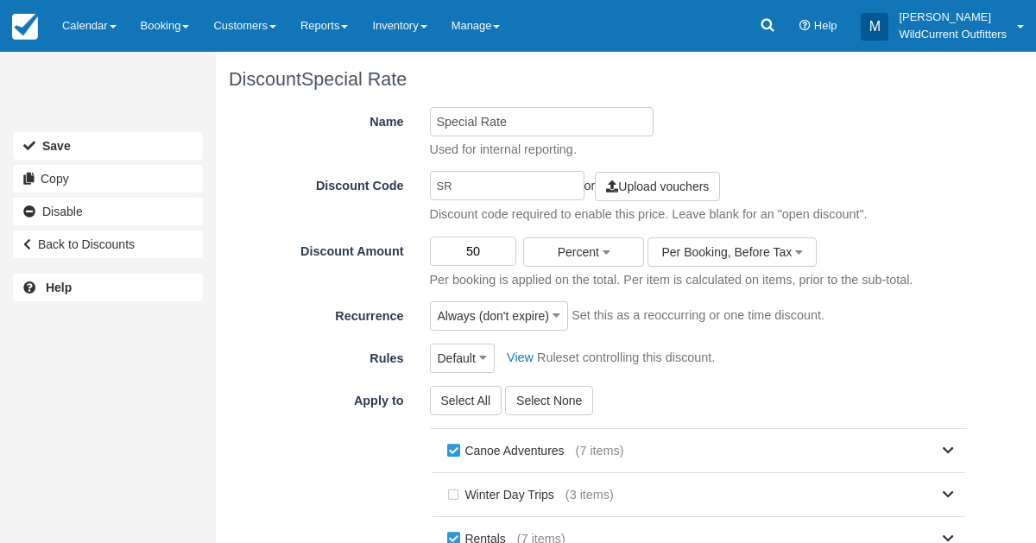
click at [486, 249] on input "50" at bounding box center [473, 251] width 87 height 29
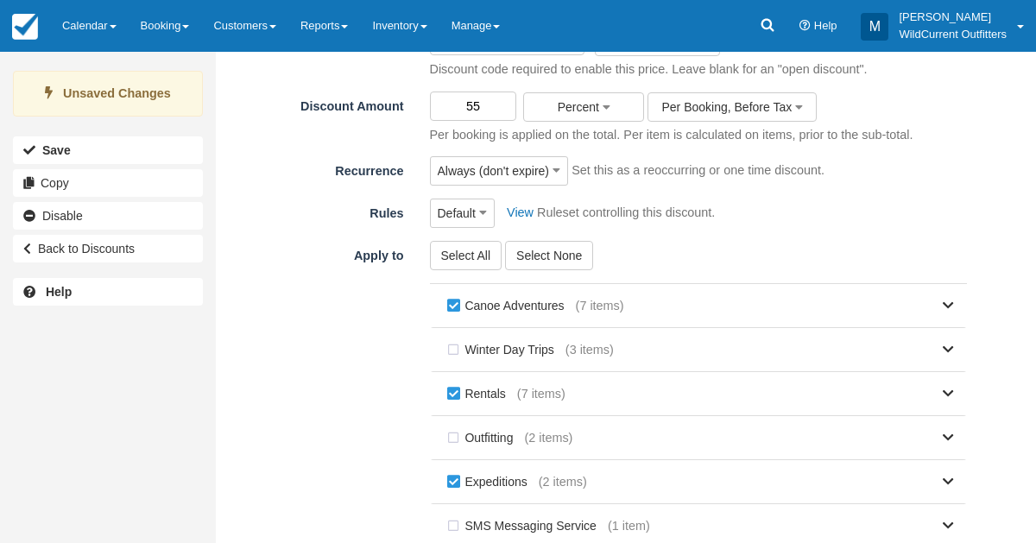
scroll to position [342, 0]
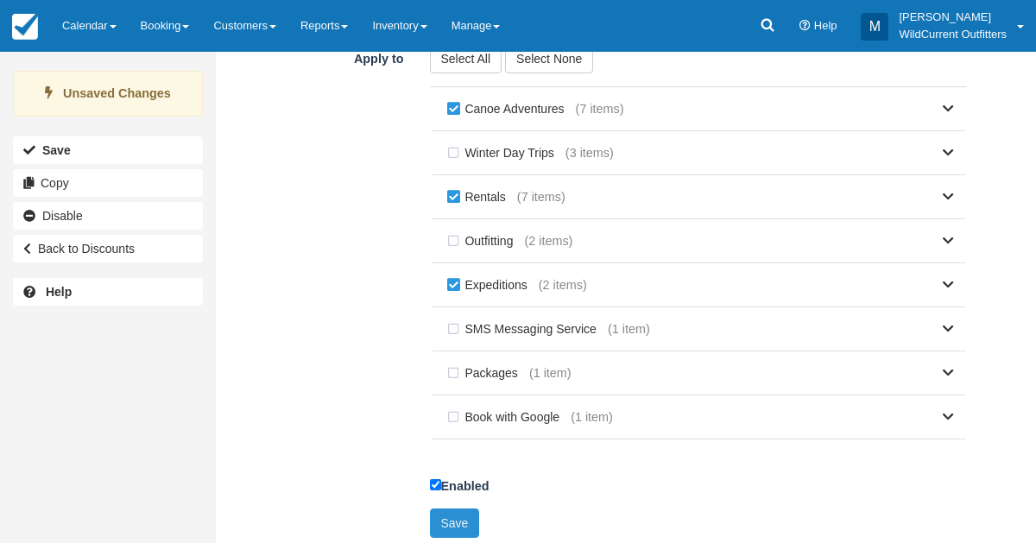
type input "55"
click at [453, 509] on button "Save" at bounding box center [455, 523] width 50 height 29
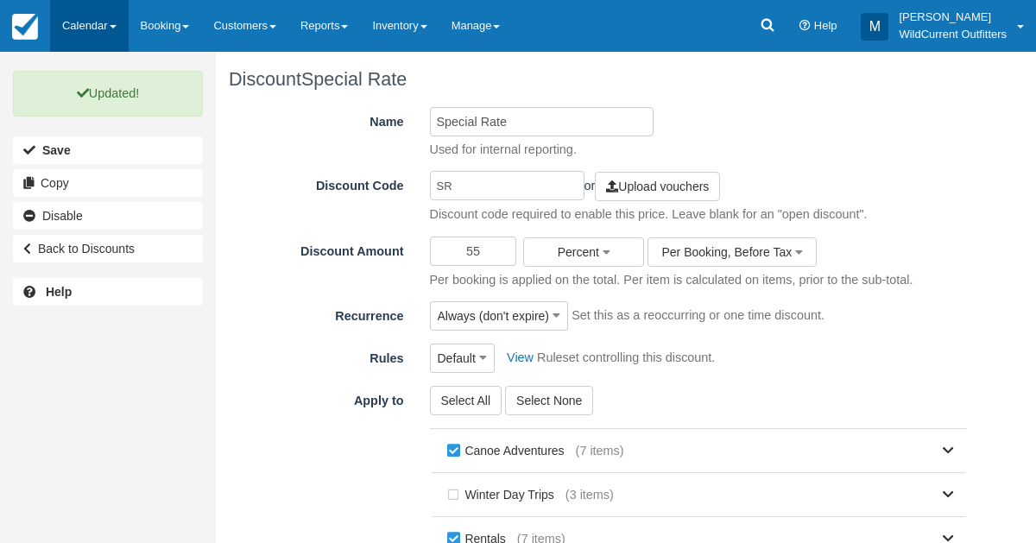
click at [74, 30] on link "Calendar" at bounding box center [89, 26] width 79 height 52
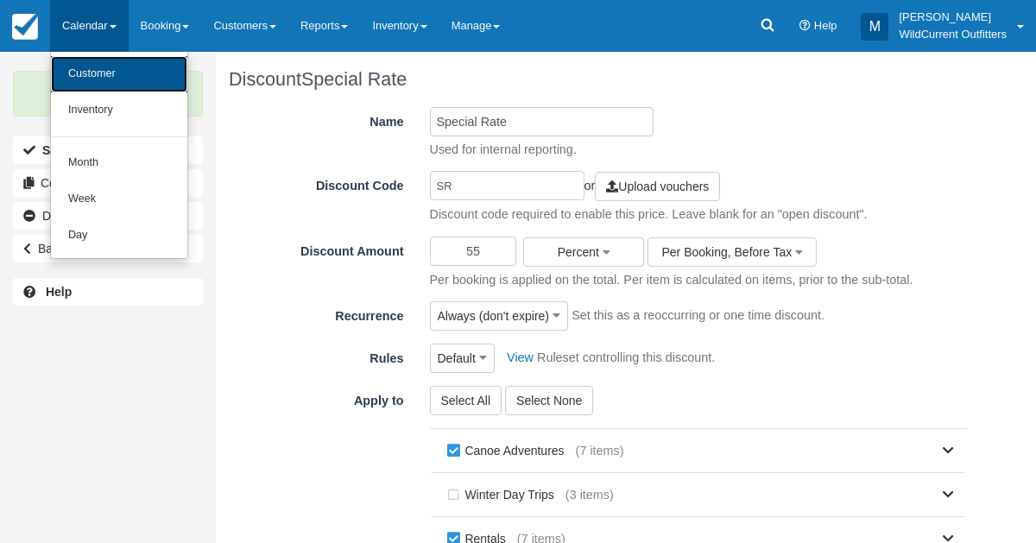
click at [81, 85] on link "Customer" at bounding box center [119, 74] width 136 height 36
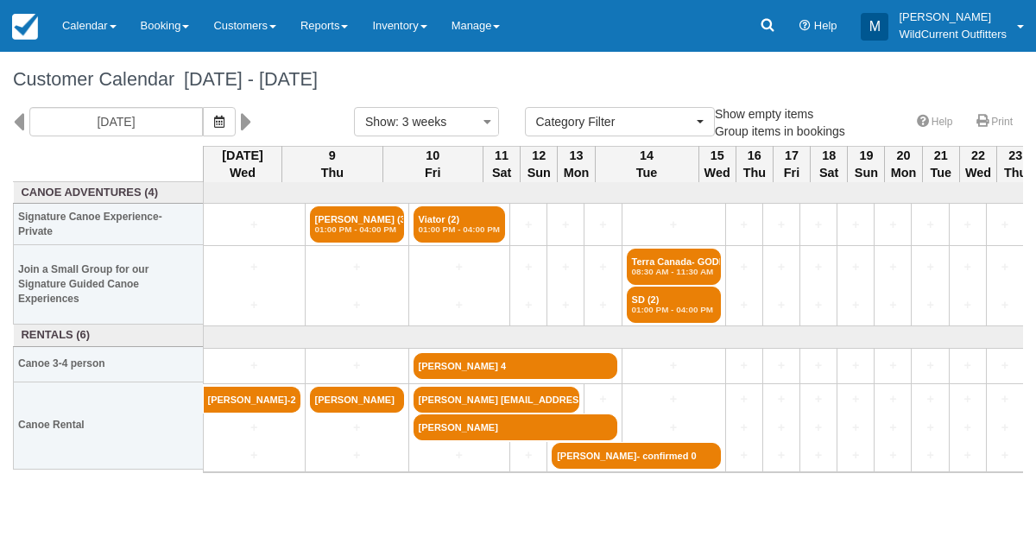
select select
click at [236, 129] on button "button" at bounding box center [219, 121] width 33 height 29
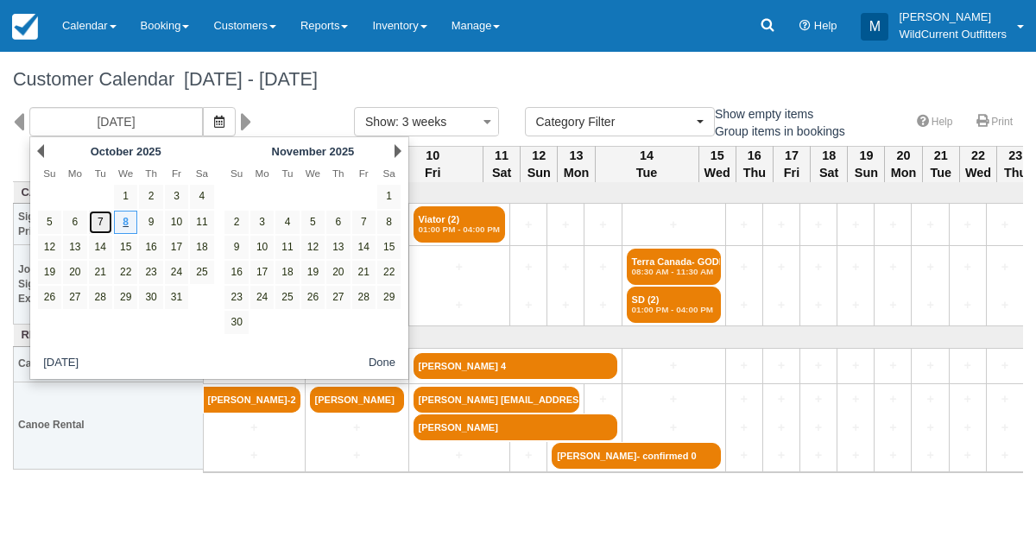
click at [100, 215] on link "7" at bounding box center [100, 222] width 23 height 23
type input "10/07/25"
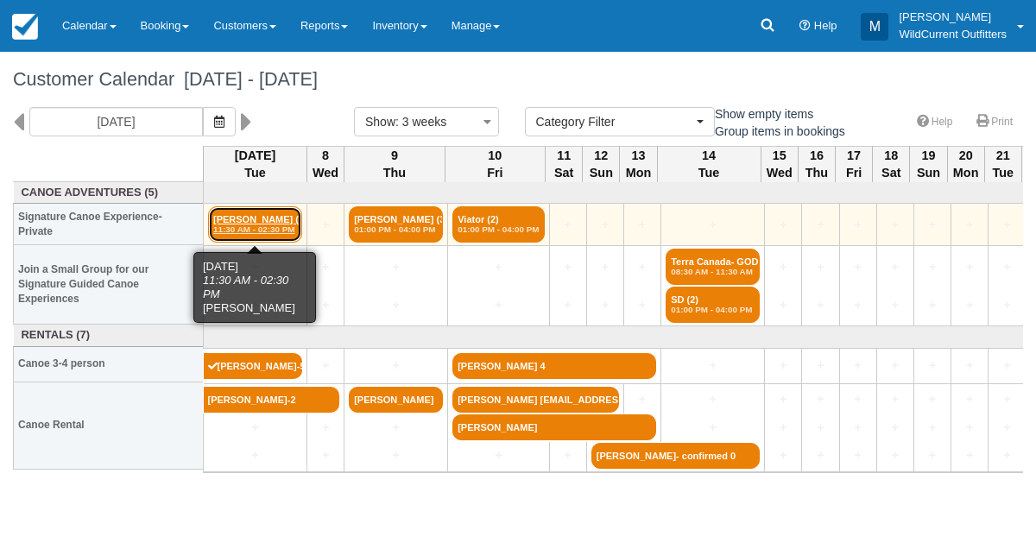
click at [285, 225] on em "11:30 AM - 02:30 PM" at bounding box center [255, 230] width 84 height 10
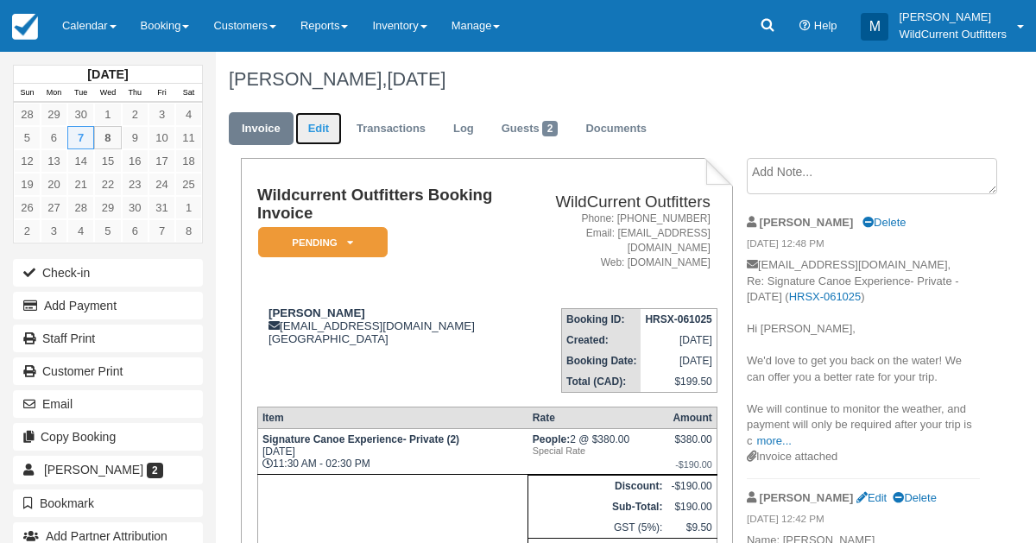
click at [319, 133] on link "Edit" at bounding box center [318, 129] width 47 height 34
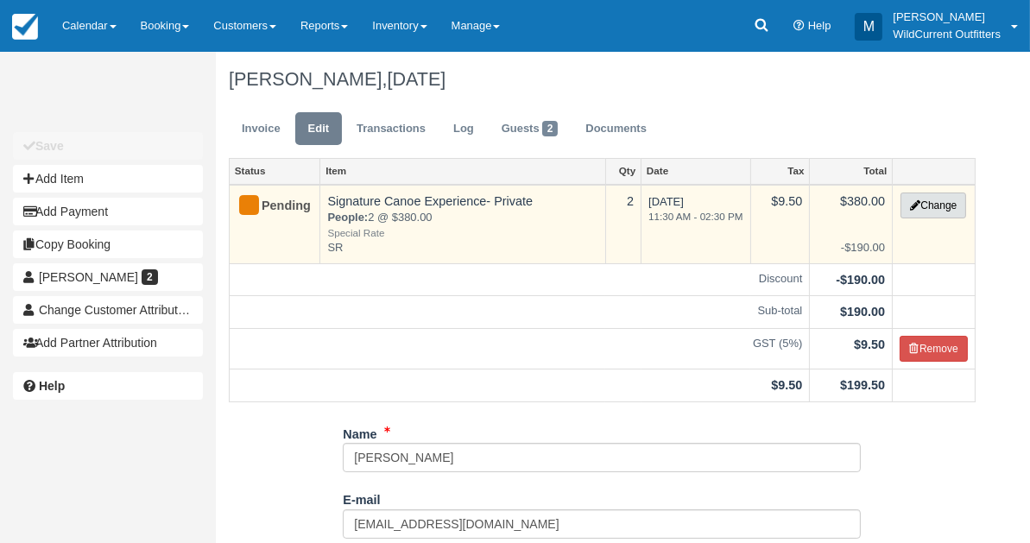
click at [916, 205] on icon "button" at bounding box center [915, 205] width 10 height 10
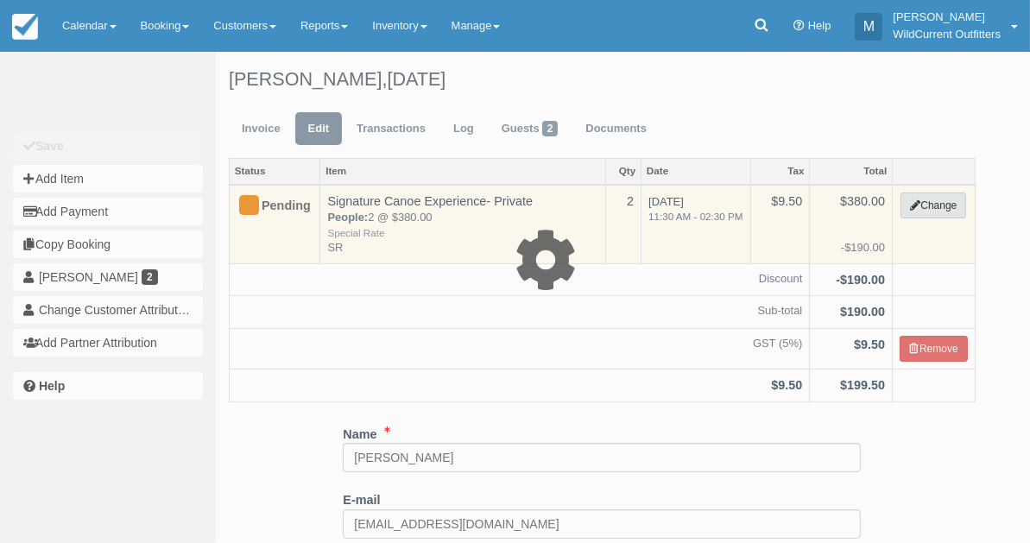
type input "380.00"
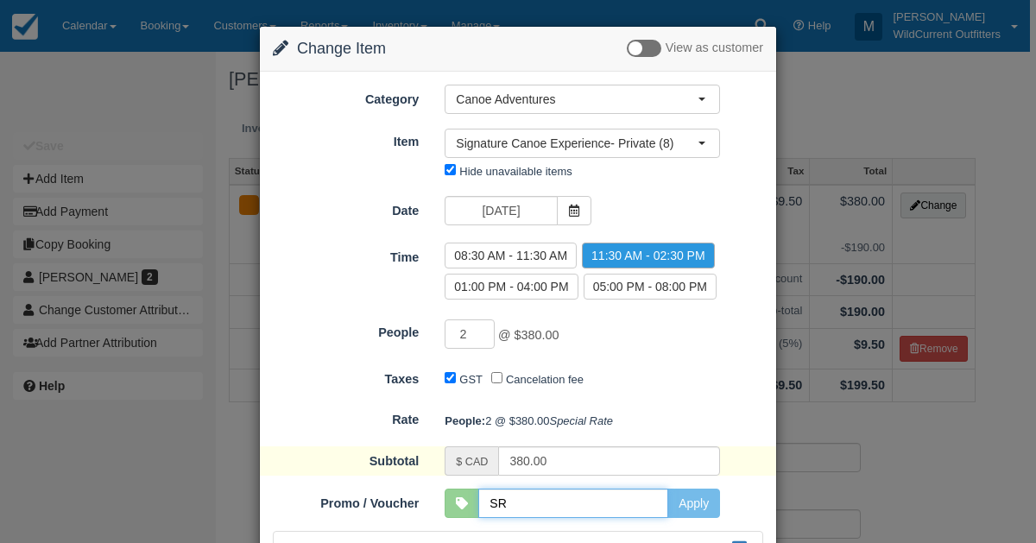
click at [524, 518] on input "SR" at bounding box center [574, 503] width 190 height 29
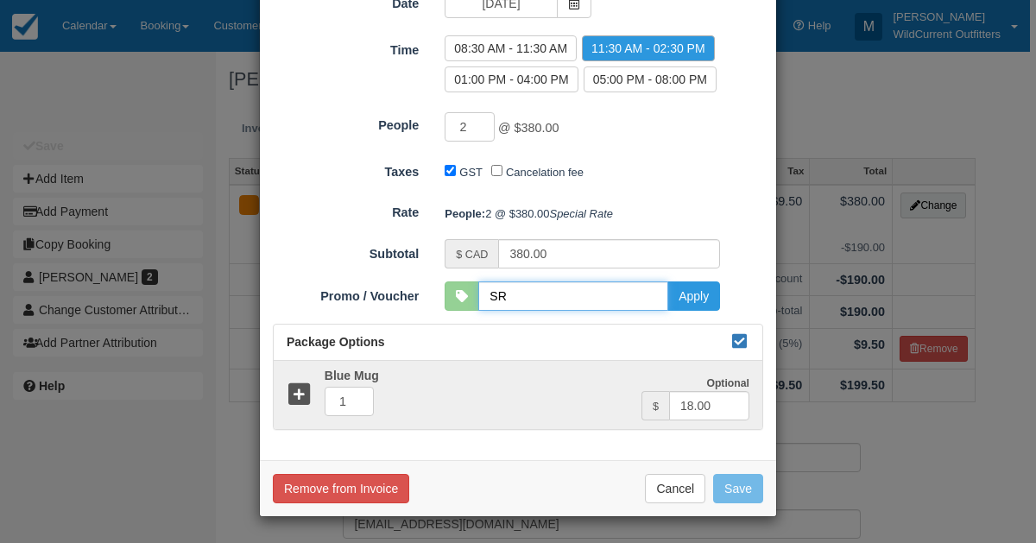
scroll to position [231, 0]
click at [690, 307] on button "Apply" at bounding box center [694, 296] width 53 height 29
type input "SR"
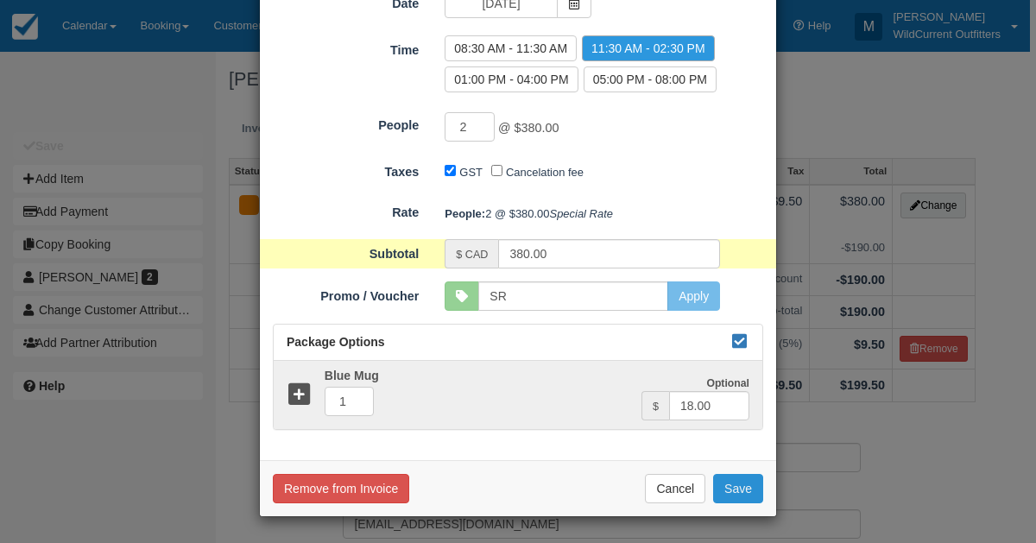
click at [732, 491] on button "Save" at bounding box center [738, 488] width 50 height 29
checkbox input "false"
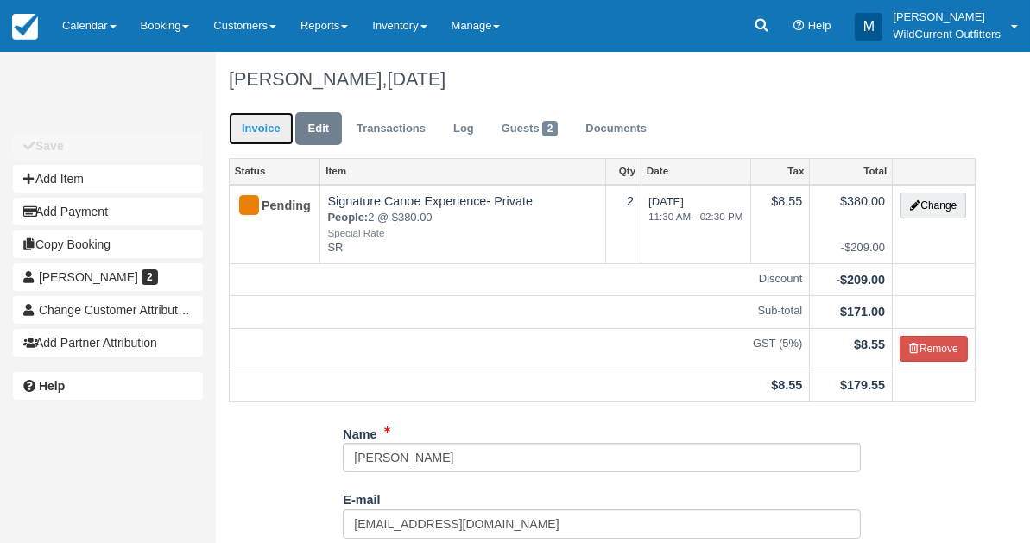
click at [268, 136] on link "Invoice" at bounding box center [261, 129] width 65 height 34
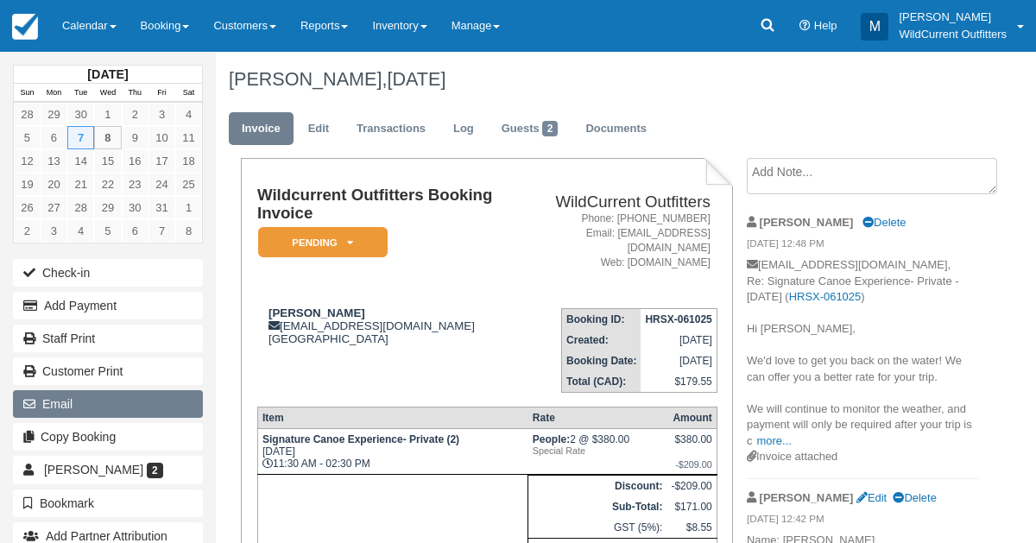
click at [48, 393] on button "Email" at bounding box center [108, 404] width 190 height 28
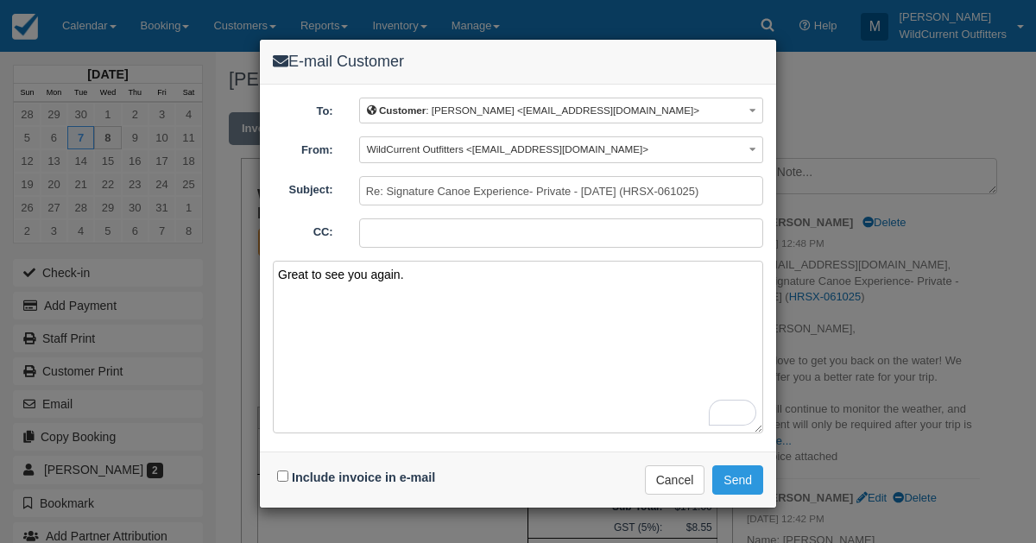
type textarea "Great to see you again."
click at [280, 474] on input "Include invoice in e-mail" at bounding box center [282, 476] width 11 height 11
checkbox input "true"
click at [742, 475] on button "Send" at bounding box center [738, 480] width 51 height 29
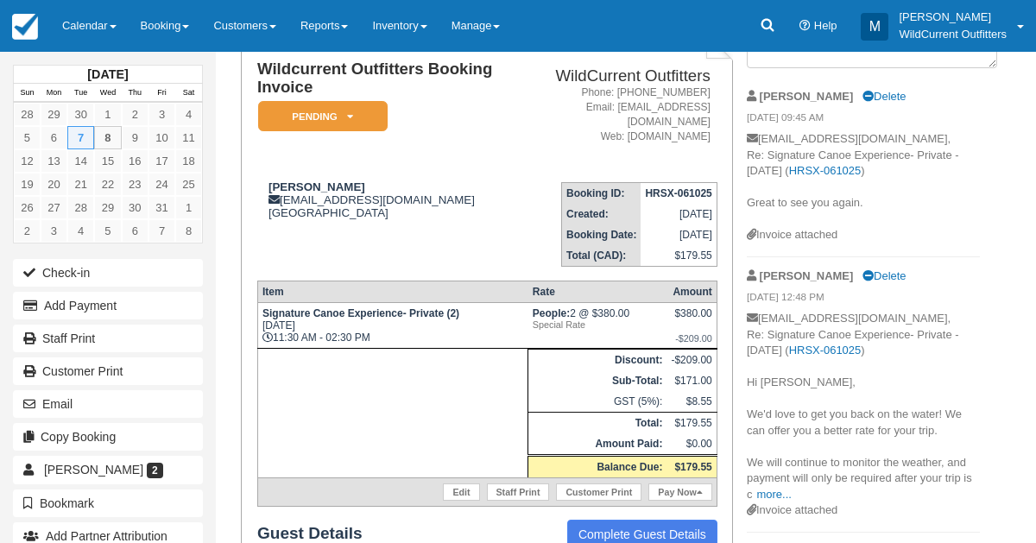
scroll to position [124, 0]
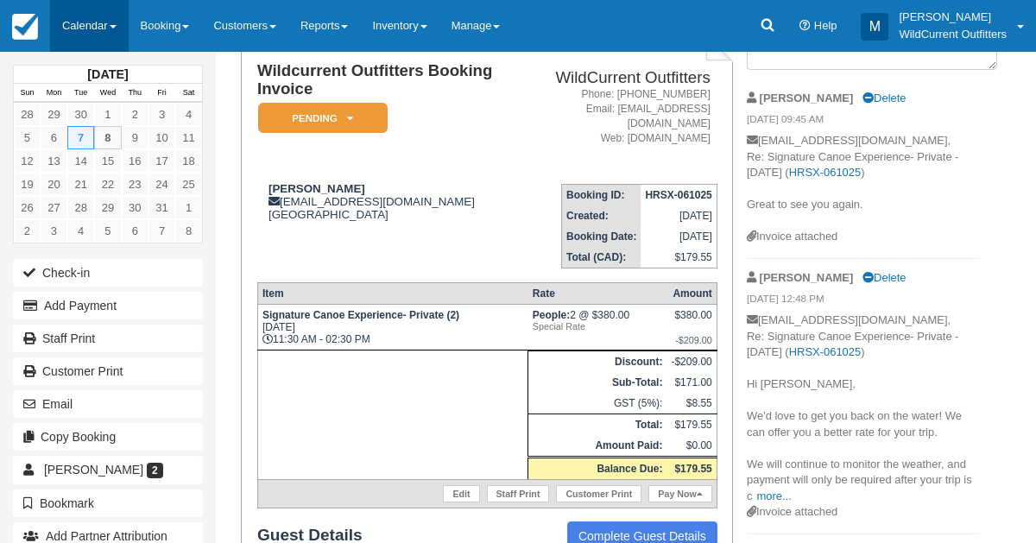
click at [93, 25] on link "Calendar" at bounding box center [89, 26] width 79 height 52
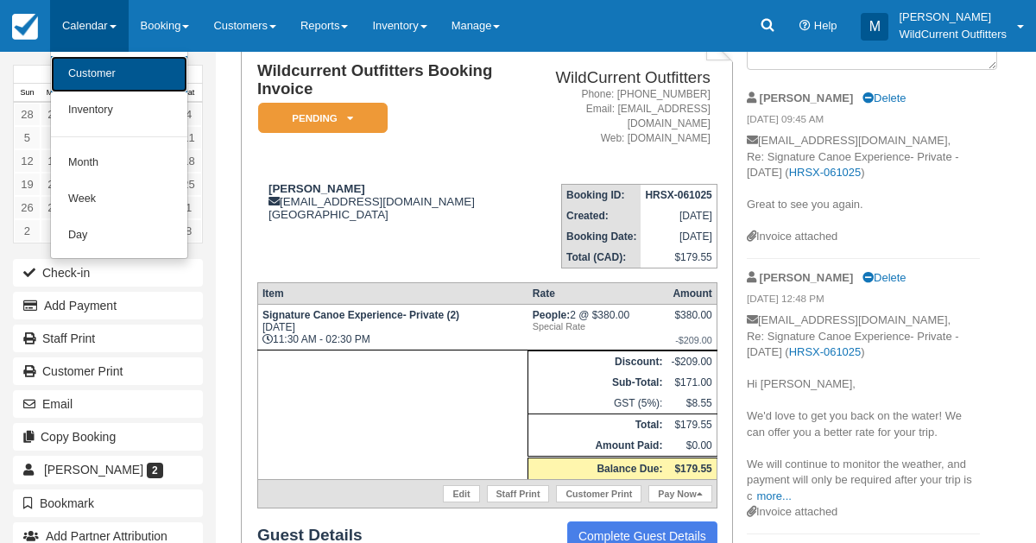
click at [91, 66] on link "Customer" at bounding box center [119, 74] width 136 height 36
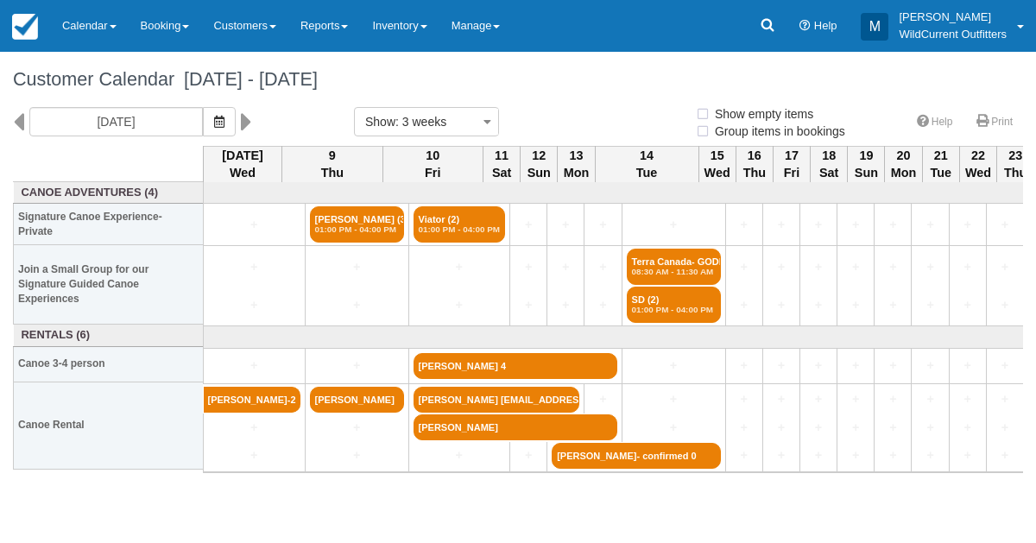
select select
click at [23, 117] on icon at bounding box center [18, 121] width 11 height 29
type input "[DATE]"
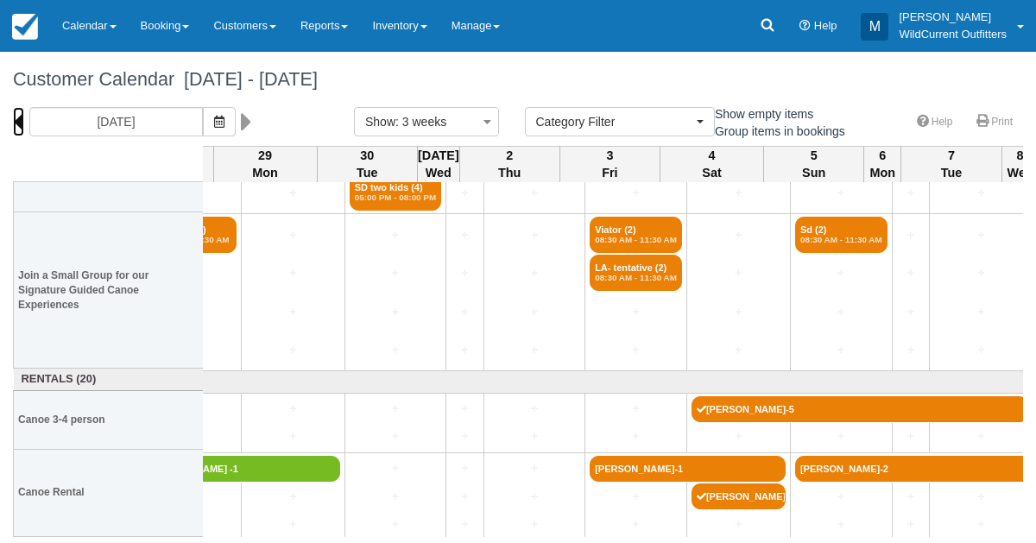
scroll to position [109, 1236]
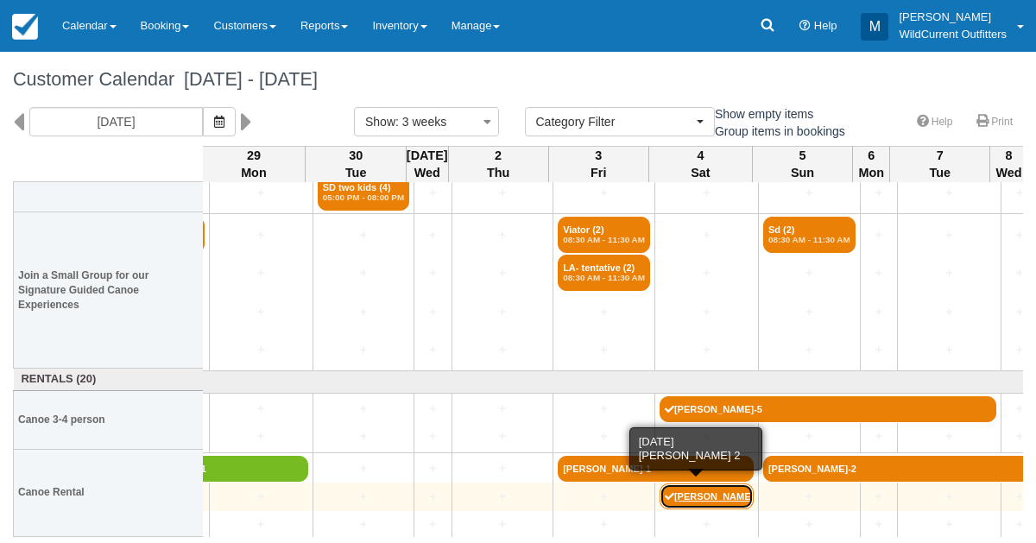
click at [684, 492] on link "[PERSON_NAME] 2" at bounding box center [707, 497] width 94 height 26
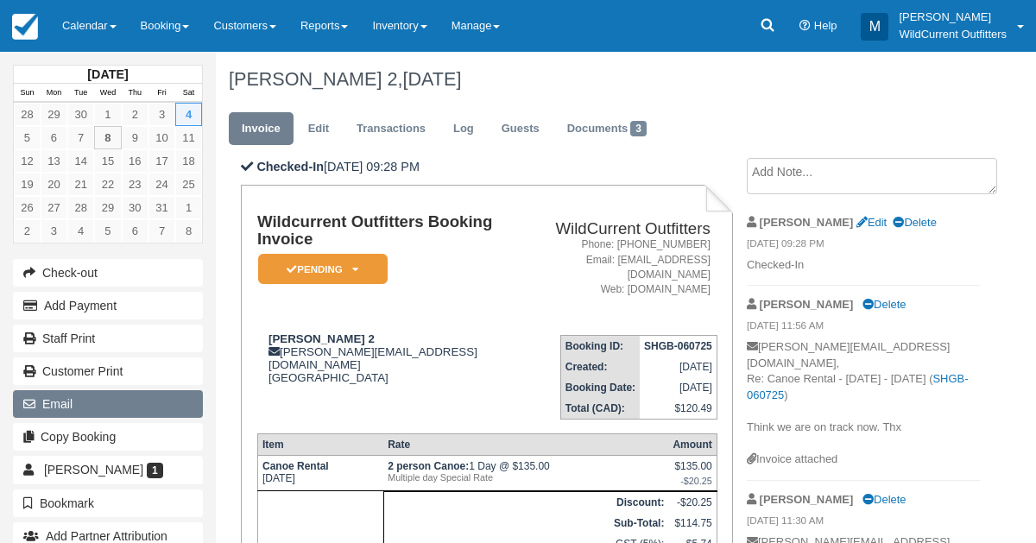
click at [72, 395] on button "Email" at bounding box center [108, 404] width 190 height 28
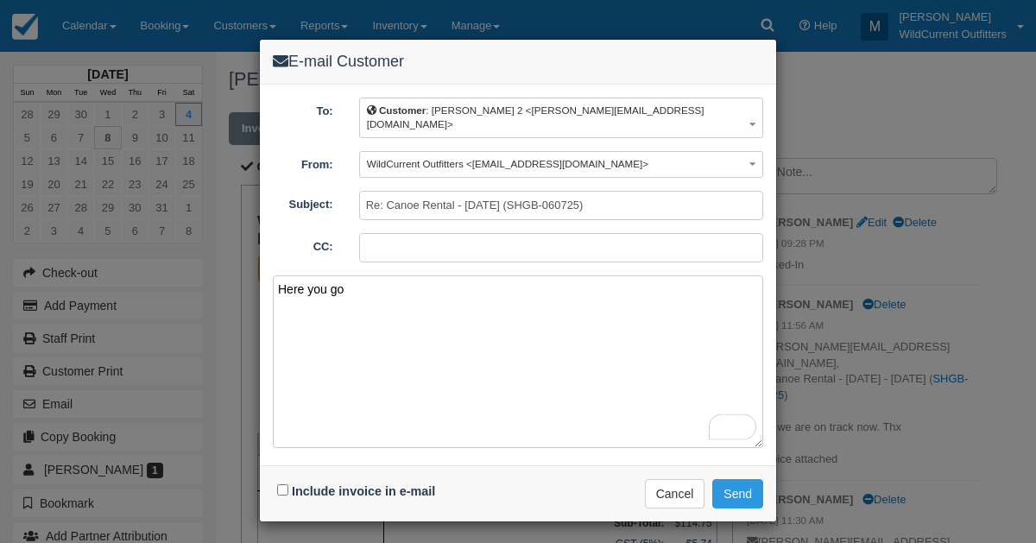
type textarea "Here you go"
click at [283, 485] on input "Include invoice in e-mail" at bounding box center [282, 490] width 11 height 11
checkbox input "true"
click at [743, 481] on button "Send" at bounding box center [738, 493] width 51 height 29
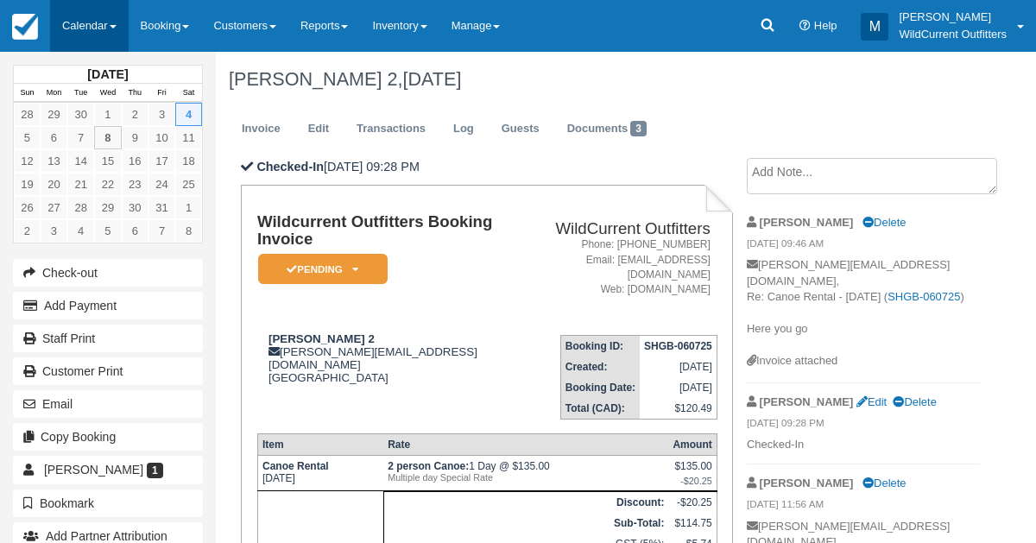
click at [93, 16] on link "Calendar" at bounding box center [89, 26] width 79 height 52
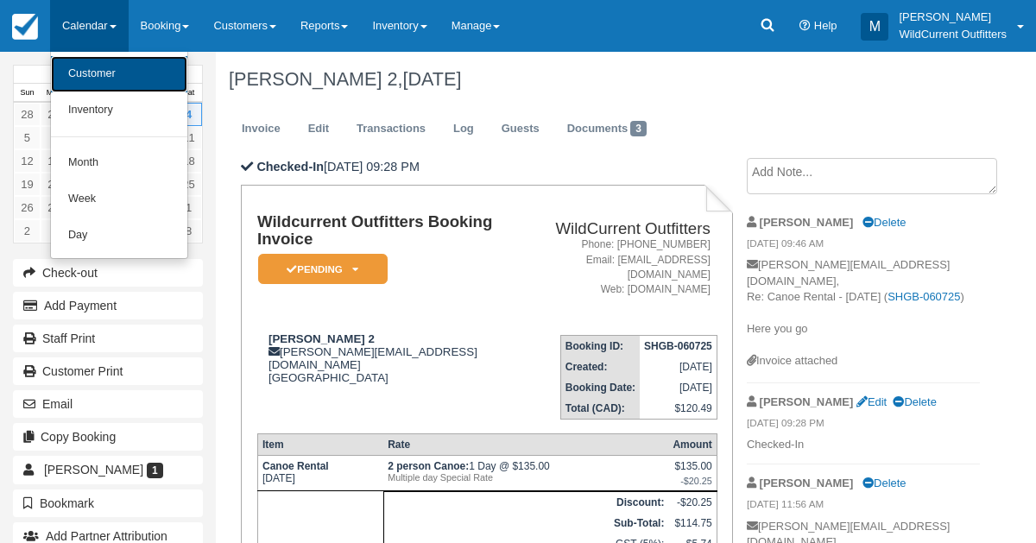
click at [75, 68] on link "Customer" at bounding box center [119, 74] width 136 height 36
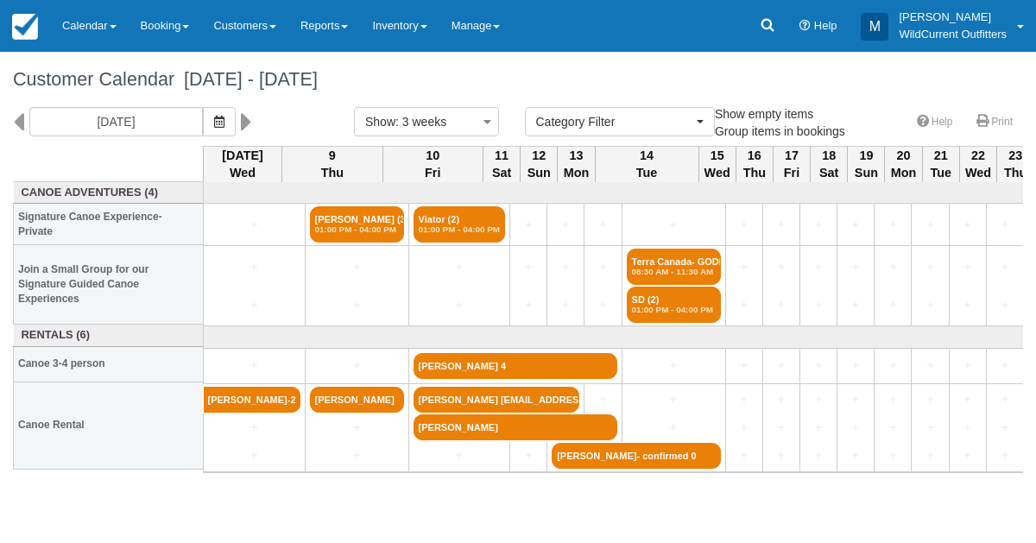
select select
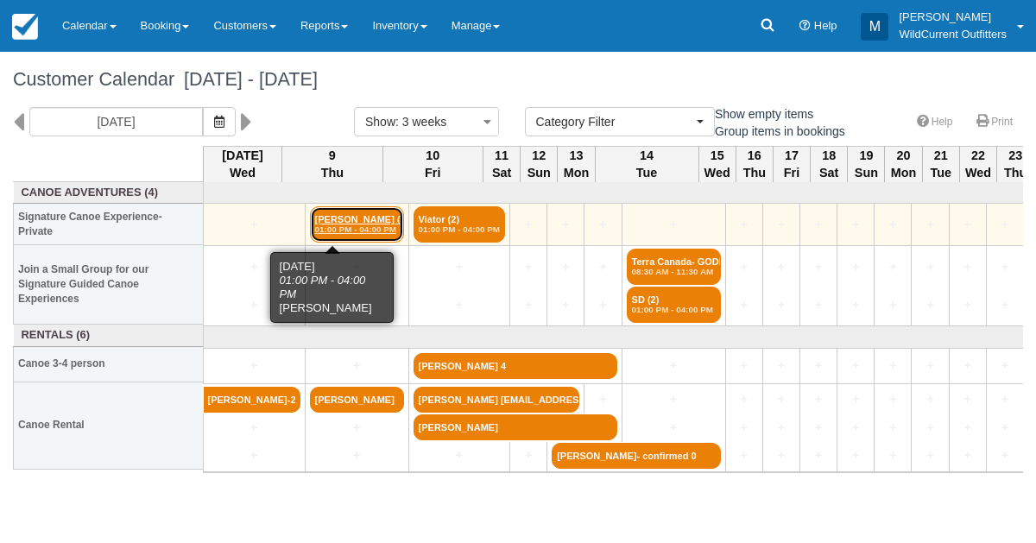
click at [336, 222] on link "Heather Cowie (3) 01:00 PM - 04:00 PM" at bounding box center [357, 224] width 94 height 36
